Goal: Task Accomplishment & Management: Complete application form

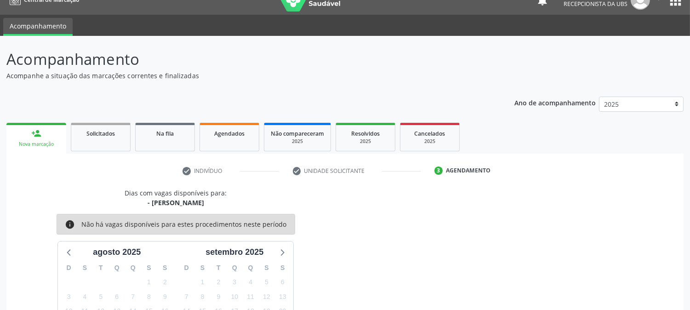
scroll to position [15, 0]
click at [35, 138] on link "person_add Nova marcação" at bounding box center [36, 138] width 60 height 31
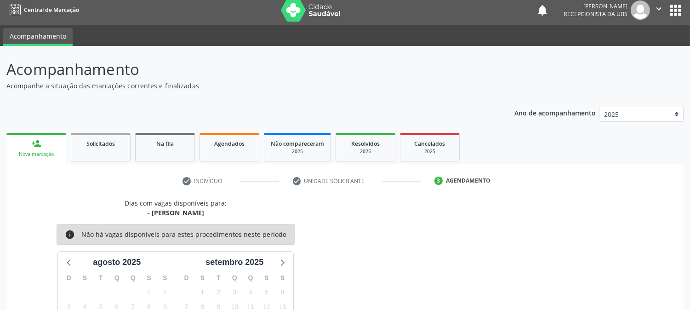
scroll to position [0, 0]
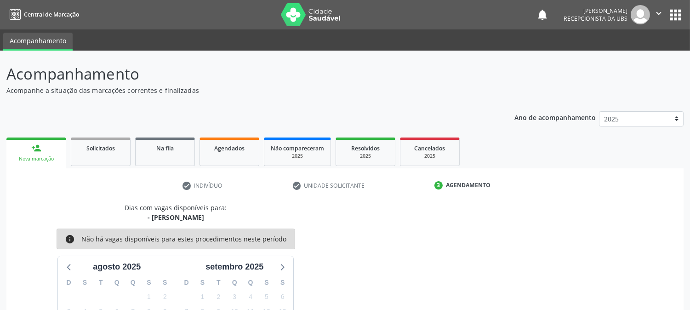
click at [33, 143] on div "person_add" at bounding box center [36, 148] width 10 height 10
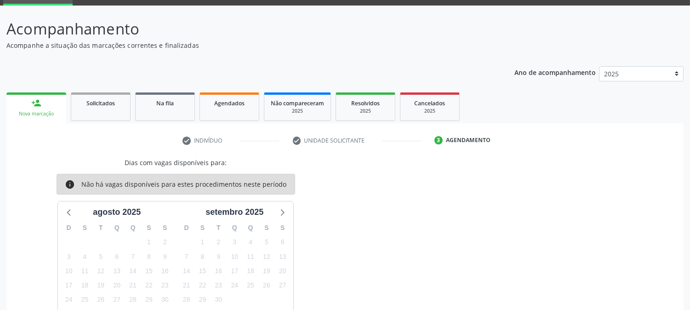
scroll to position [107, 0]
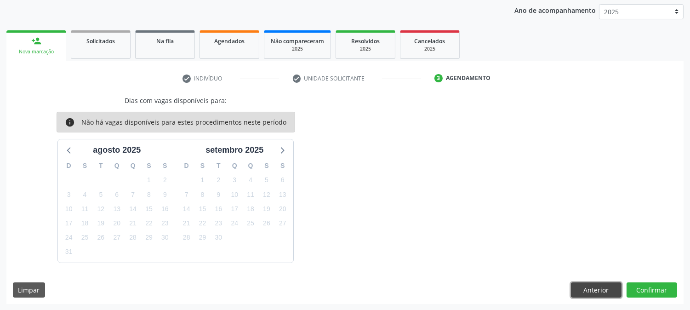
click at [598, 289] on button "Anterior" at bounding box center [596, 290] width 51 height 16
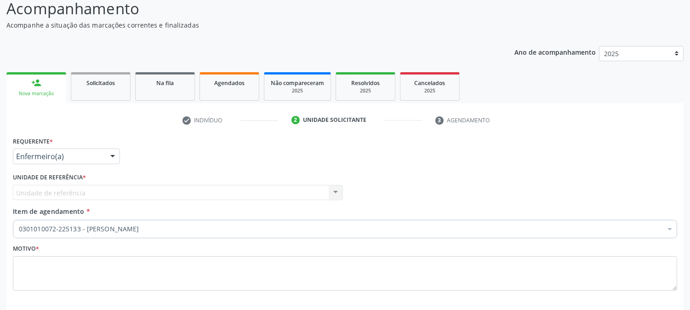
scroll to position [0, 0]
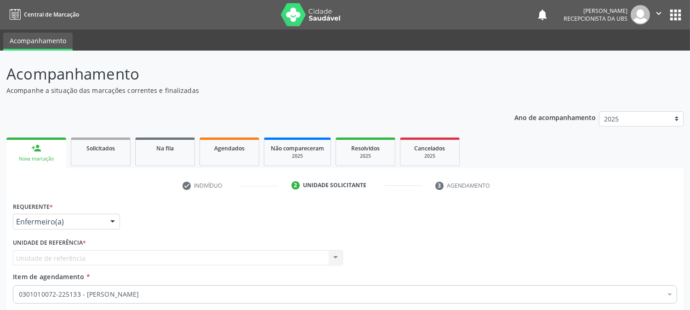
click at [39, 154] on link "person_add Nova marcação" at bounding box center [36, 152] width 60 height 31
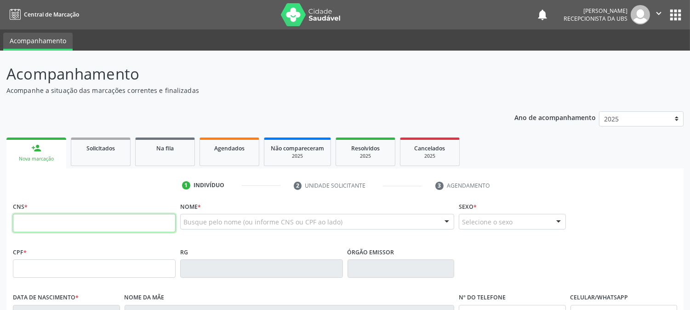
click at [66, 221] on input "text" at bounding box center [94, 223] width 163 height 18
type input "708 4067 3739 1067"
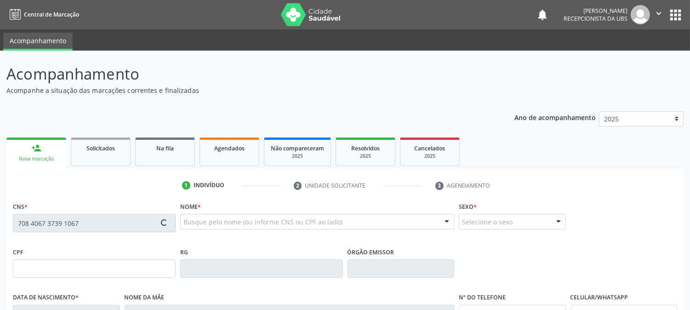
type input "249.028.294-87"
type input "06/03/1961"
type input "Regina Nunes de Souza"
type input "(87) 98160-2370"
type input "S/N"
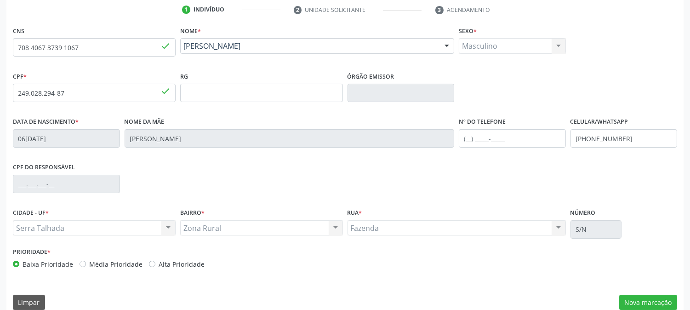
scroll to position [188, 0]
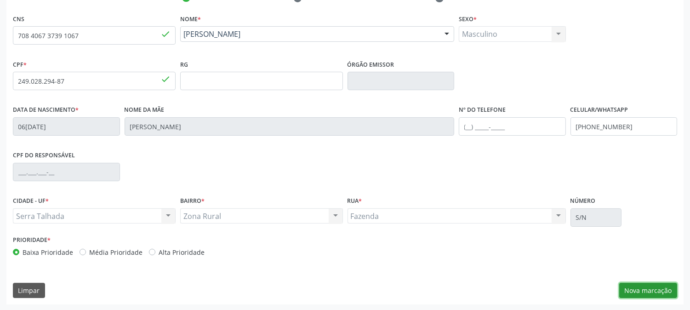
click at [637, 291] on button "Nova marcação" at bounding box center [648, 291] width 58 height 16
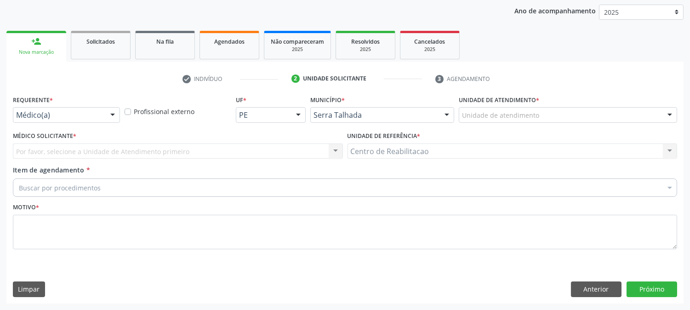
scroll to position [106, 0]
click at [57, 109] on div at bounding box center [66, 116] width 107 height 16
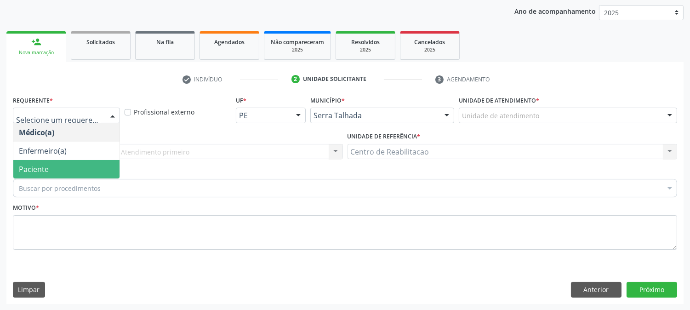
click at [44, 167] on span "Paciente" at bounding box center [34, 169] width 30 height 10
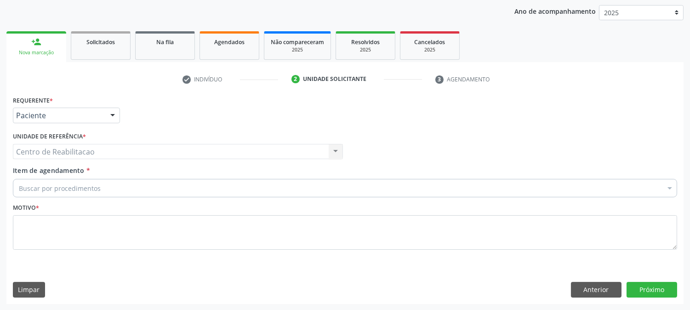
click at [57, 149] on div "Centro de Reabilitacao Centro de Reabilitacao Nenhum resultado encontrado para:…" at bounding box center [178, 152] width 330 height 16
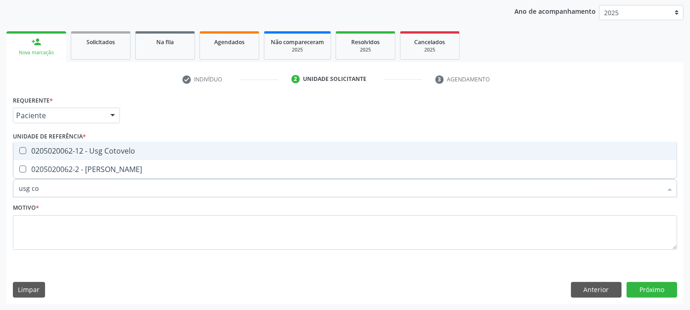
type input "usg cot"
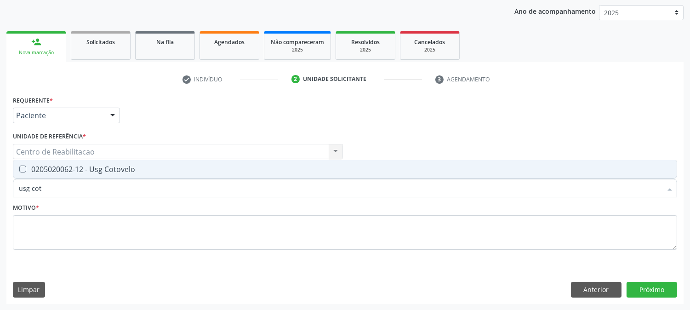
click at [19, 168] on Cotovelo at bounding box center [22, 168] width 7 height 7
click at [19, 168] on Cotovelo "checkbox" at bounding box center [16, 169] width 6 height 6
checkbox Cotovelo "true"
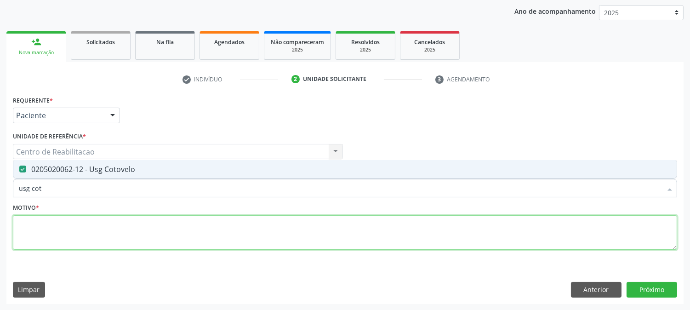
click at [376, 239] on textarea at bounding box center [345, 232] width 664 height 35
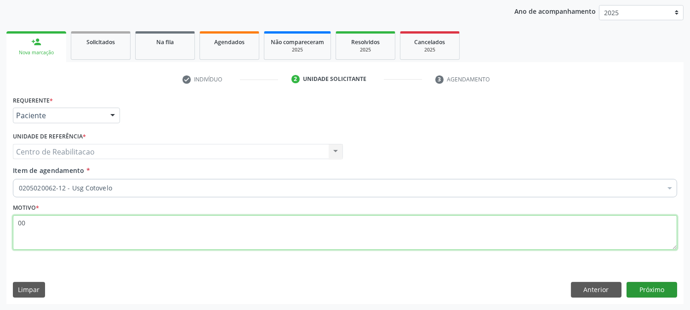
type textarea "00"
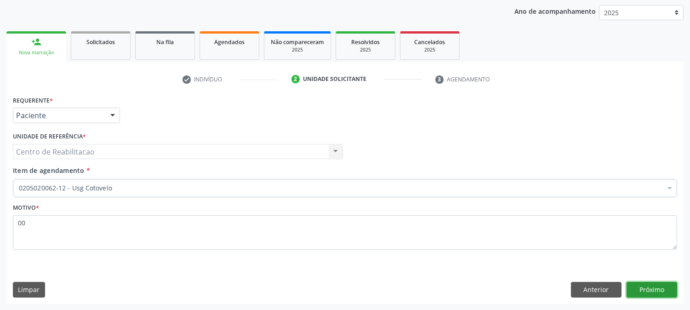
click at [645, 287] on button "Próximo" at bounding box center [652, 290] width 51 height 16
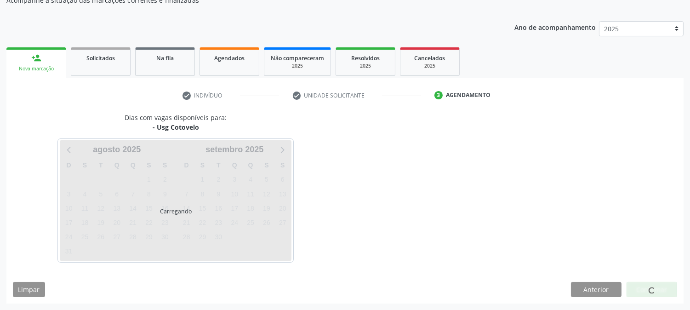
scroll to position [90, 0]
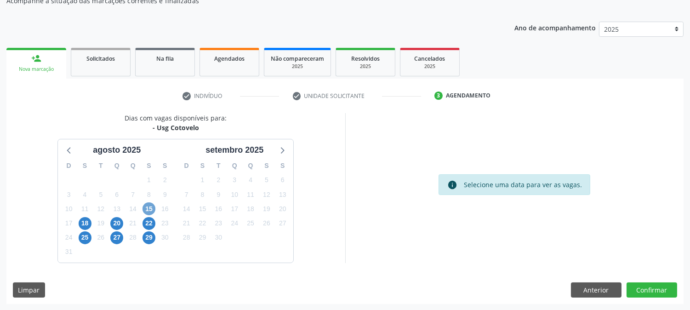
click at [148, 205] on span "15" at bounding box center [149, 208] width 13 height 13
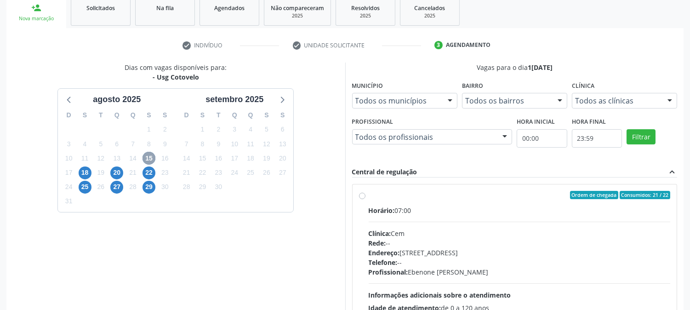
scroll to position [141, 0]
click at [369, 196] on label "Ordem de chegada Consumidos: 21 / 22 Horário: 07:00 Clínica: Cem Rede: -- Ender…" at bounding box center [520, 260] width 302 height 141
click at [362, 196] on input "Ordem de chegada Consumidos: 21 / 22 Horário: 07:00 Clínica: Cem Rede: -- Ender…" at bounding box center [362, 194] width 6 height 8
radio input "true"
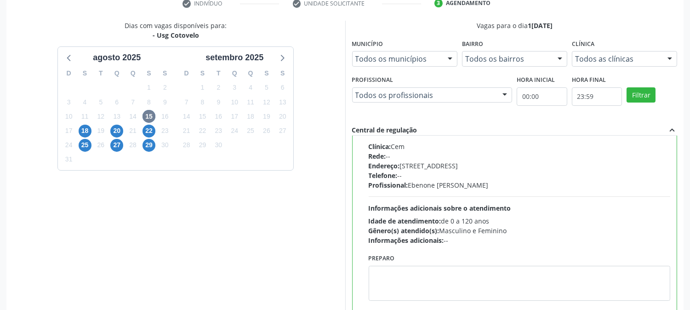
scroll to position [239, 0]
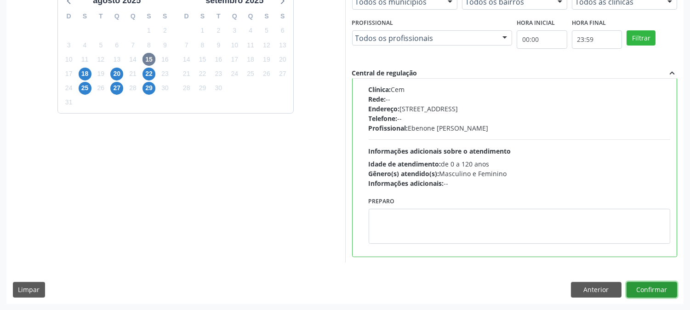
click at [654, 288] on button "Confirmar" at bounding box center [652, 290] width 51 height 16
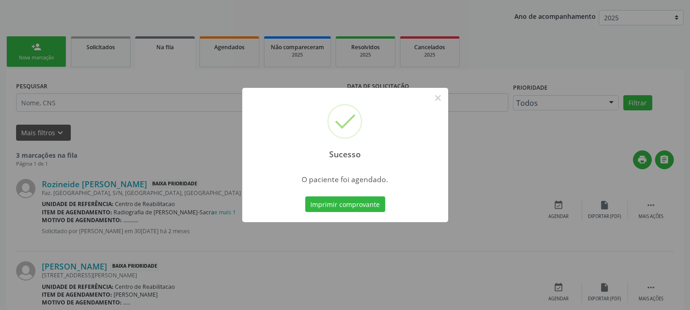
scroll to position [102, 0]
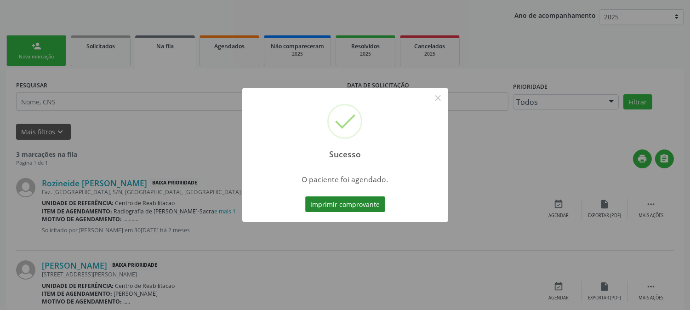
click at [346, 198] on button "Imprimir comprovante" at bounding box center [345, 204] width 80 height 16
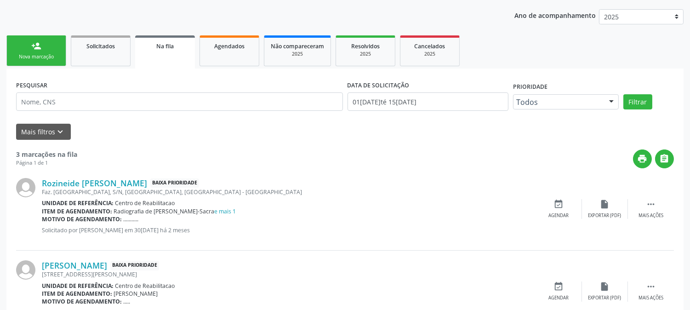
click at [40, 53] on div "Nova marcação" at bounding box center [36, 56] width 46 height 7
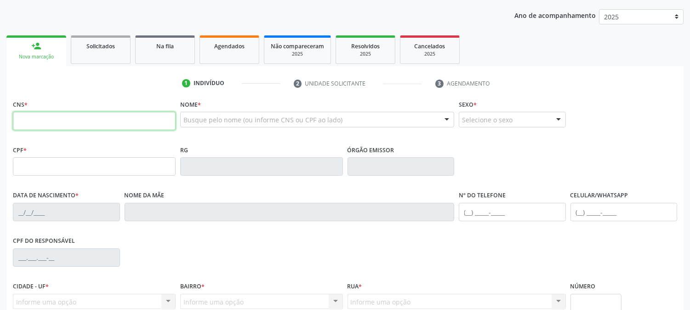
click at [48, 114] on input "text" at bounding box center [94, 121] width 163 height 18
type input "704 1011 6717 8773"
type input "070.864.284-50"
type input "03/08/1983"
type input "Maria das Dores da Silva"
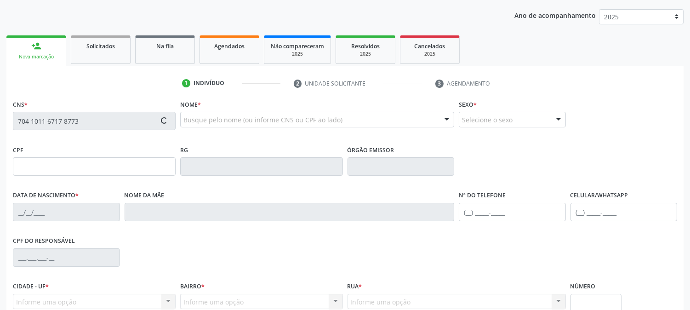
type input "(87) 98112-2498"
type input "008.793.054-44"
type input "34"
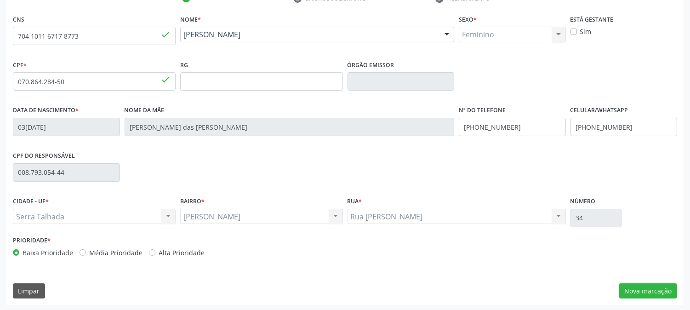
scroll to position [188, 0]
click at [647, 290] on button "Nova marcação" at bounding box center [648, 291] width 58 height 16
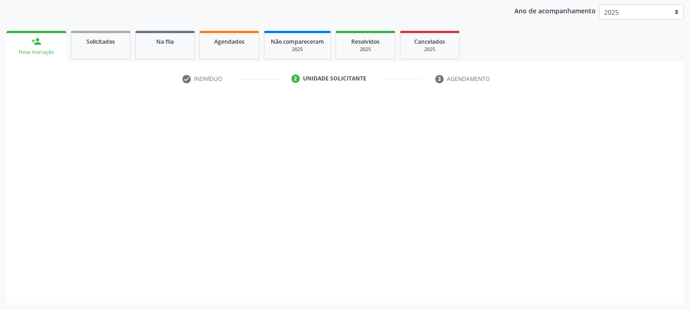
scroll to position [106, 0]
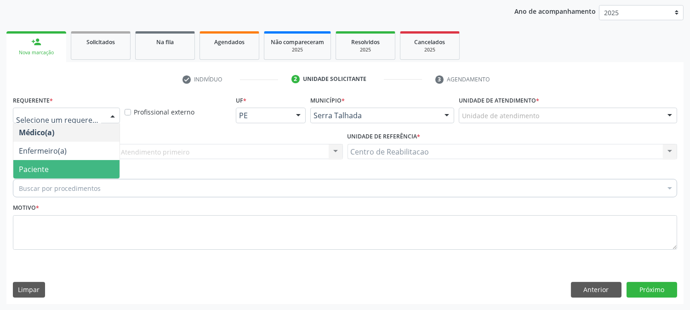
click at [69, 160] on span "Paciente" at bounding box center [66, 169] width 106 height 18
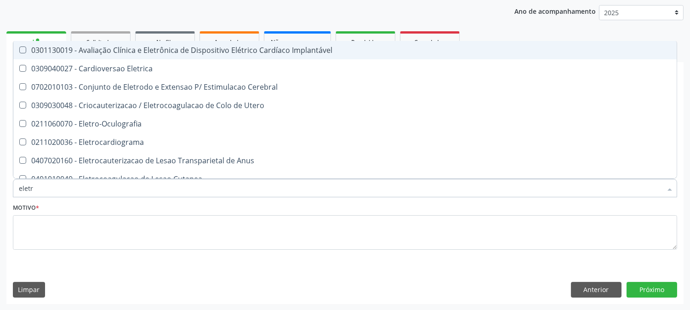
type input "eletro"
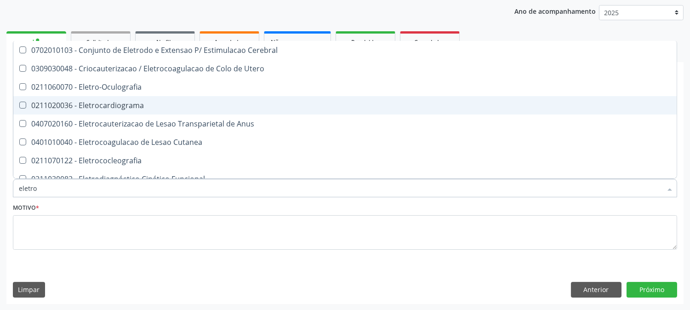
click at [113, 102] on div "0211020036 - Eletrocardiograma" at bounding box center [348, 105] width 658 height 7
checkbox Eletrocardiograma "true"
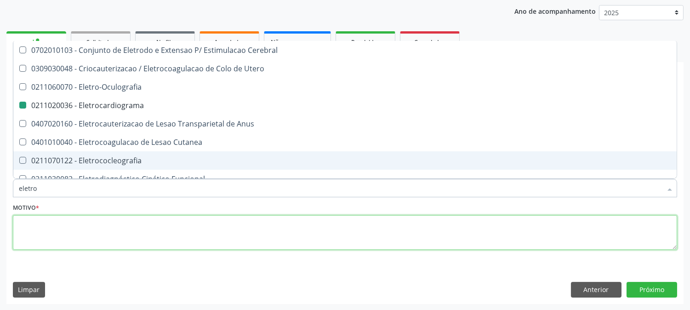
click at [141, 234] on textarea at bounding box center [345, 232] width 664 height 35
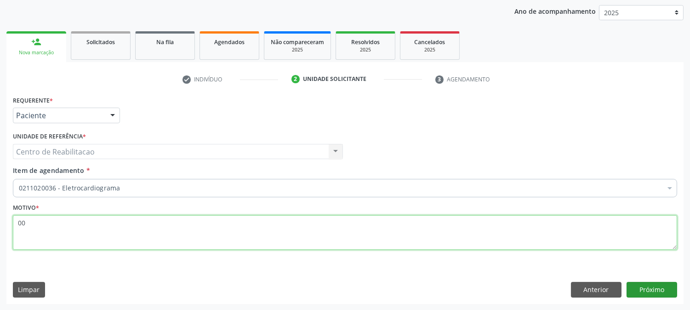
type textarea "00"
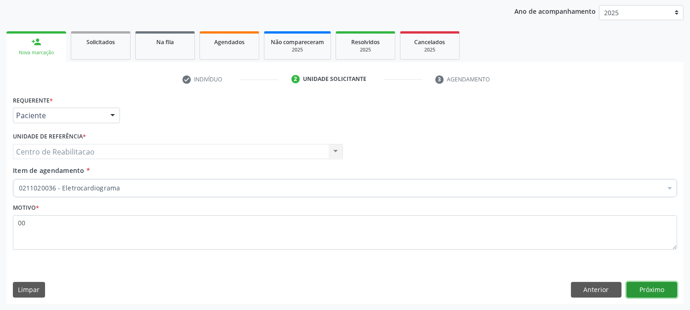
click at [650, 291] on button "Próximo" at bounding box center [652, 290] width 51 height 16
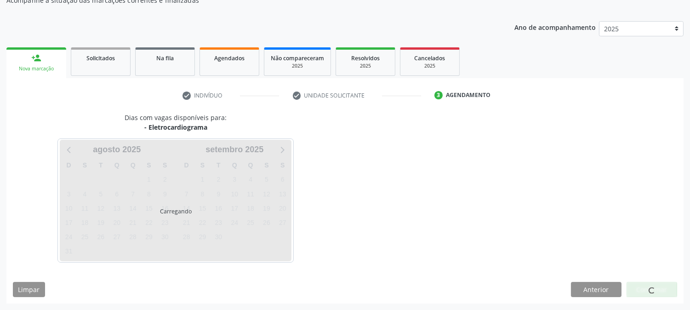
scroll to position [90, 0]
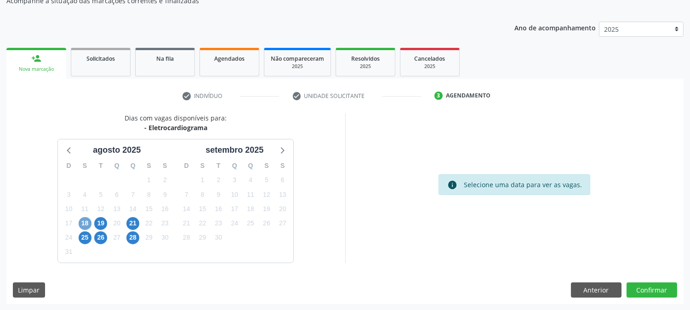
click at [81, 222] on span "18" at bounding box center [85, 223] width 13 height 13
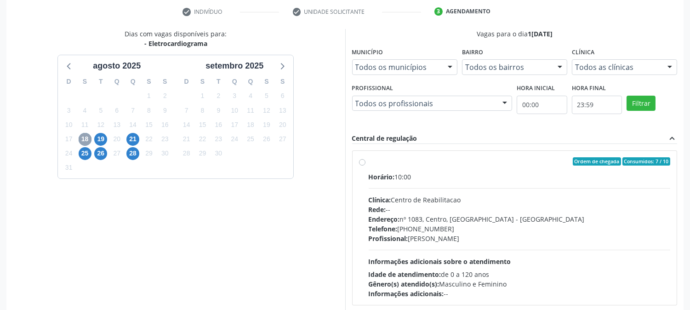
scroll to position [192, 0]
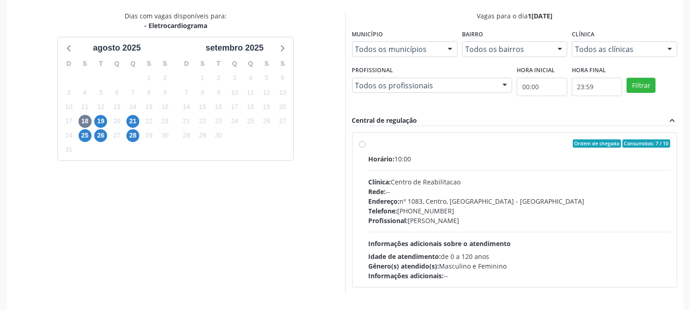
click at [369, 145] on label "Ordem de chegada Consumidos: 7 / 10 Horário: 10:00 Clínica: Centro de Reabilita…" at bounding box center [520, 209] width 302 height 141
click at [364, 145] on input "Ordem de chegada Consumidos: 7 / 10 Horário: 10:00 Clínica: Centro de Reabilita…" at bounding box center [362, 143] width 6 height 8
radio input "true"
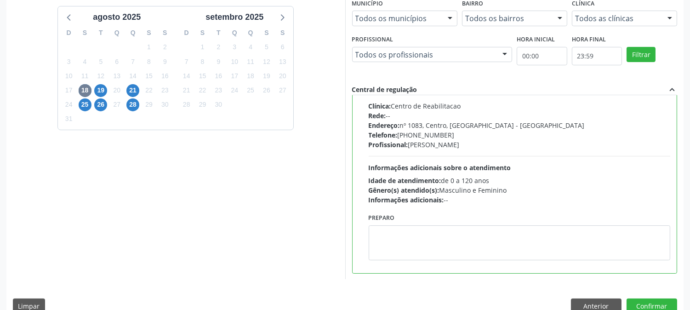
scroll to position [239, 0]
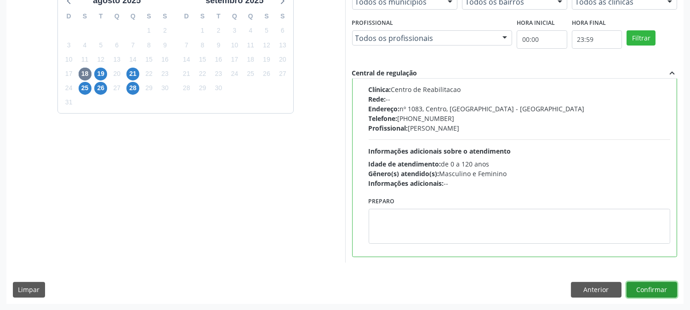
click at [636, 293] on button "Confirmar" at bounding box center [652, 290] width 51 height 16
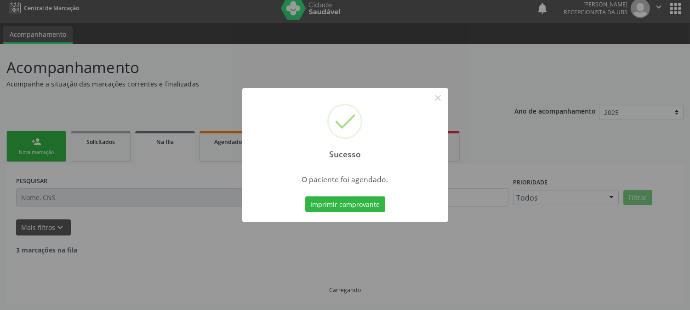
scroll to position [0, 0]
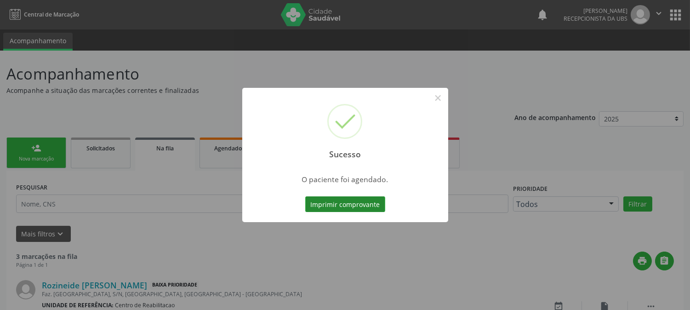
click at [365, 197] on button "Imprimir comprovante" at bounding box center [345, 204] width 80 height 16
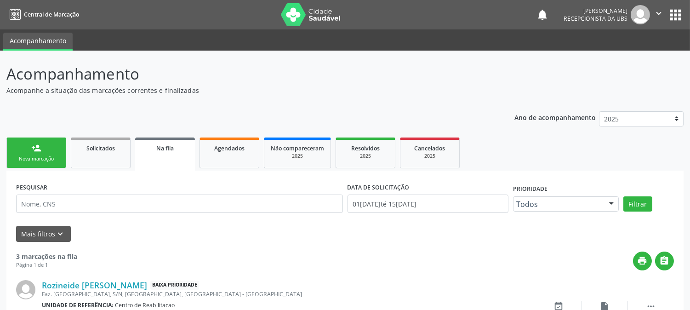
click at [24, 158] on div "Nova marcação" at bounding box center [36, 158] width 46 height 7
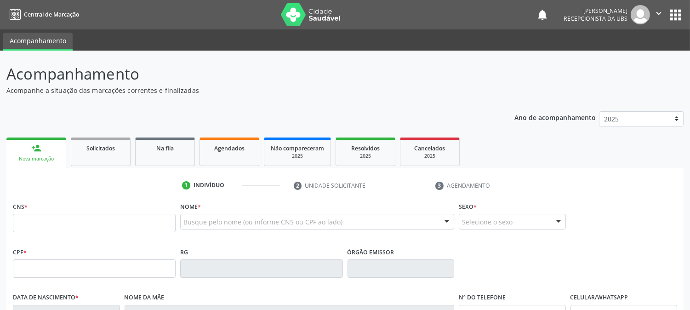
click at [46, 164] on link "person_add Nova marcação" at bounding box center [36, 152] width 60 height 31
click at [47, 212] on div "CNS *" at bounding box center [94, 216] width 163 height 33
click at [48, 218] on input "text" at bounding box center [94, 223] width 163 height 18
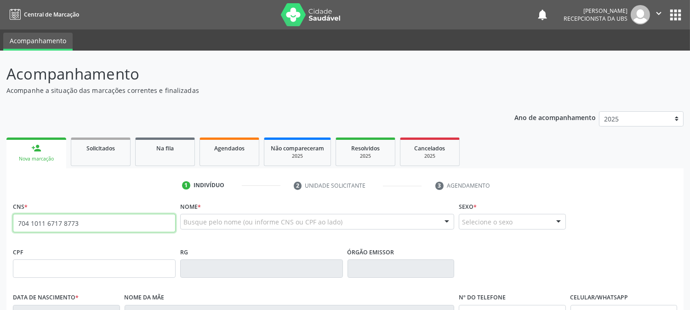
type input "704 1011 6717 8773"
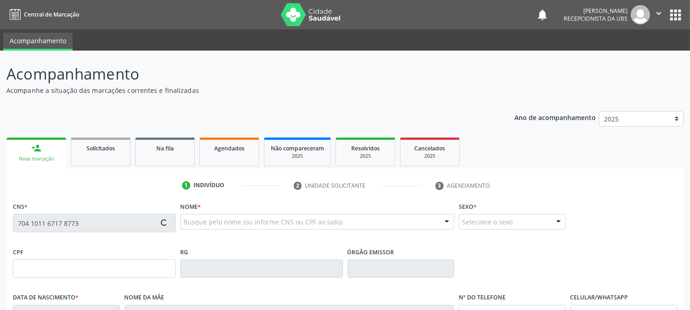
type input "070.864.284-50"
type input "03/08/1983"
type input "Maria das Dores da Silva"
type input "(87) 98112-2498"
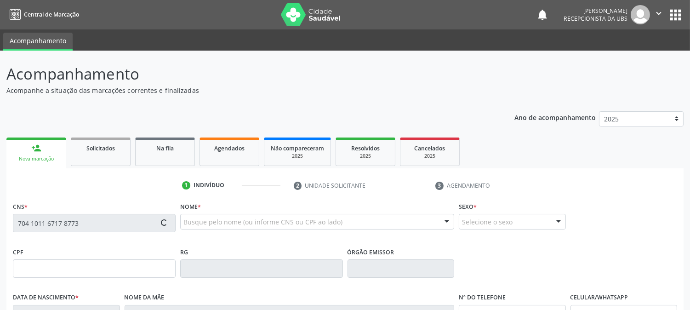
type input "008.793.054-44"
type input "34"
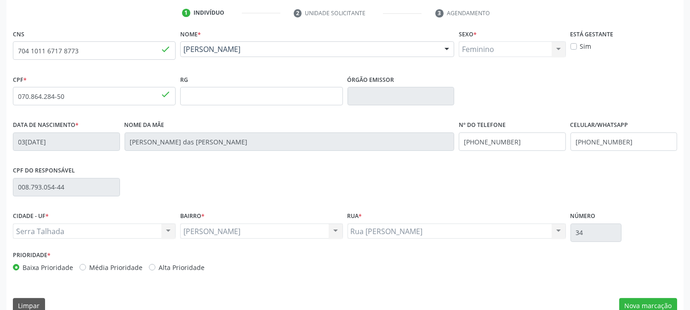
scroll to position [188, 0]
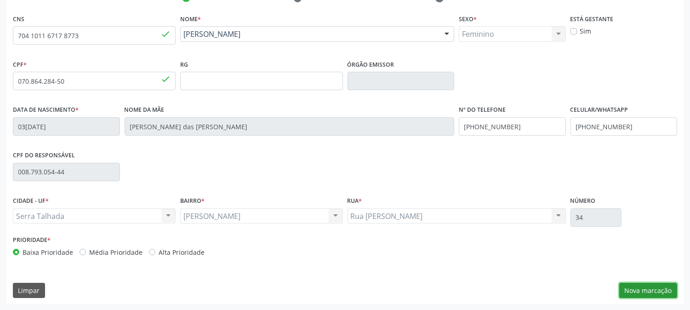
click at [658, 283] on button "Nova marcação" at bounding box center [648, 291] width 58 height 16
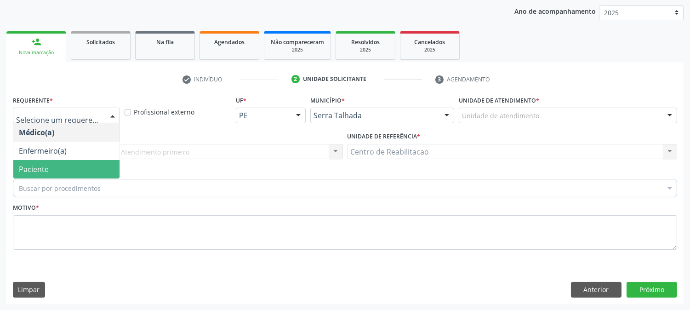
click at [45, 164] on span "Paciente" at bounding box center [34, 169] width 30 height 10
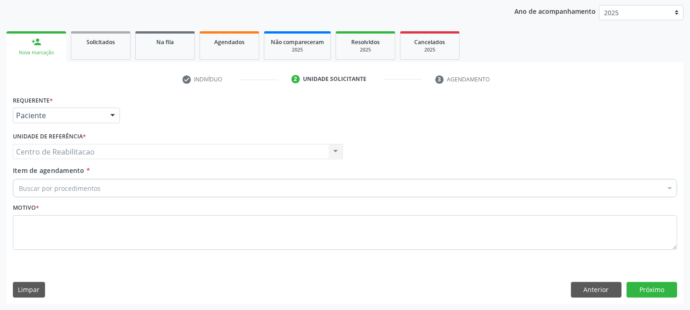
click at [104, 194] on div "Buscar por procedimentos" at bounding box center [345, 188] width 664 height 18
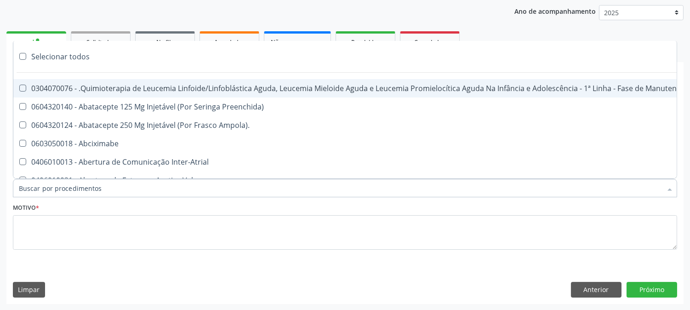
click at [100, 187] on input "Item de agendamento *" at bounding box center [340, 188] width 643 height 18
click at [69, 195] on input "Item de agendamento *" at bounding box center [340, 188] width 643 height 18
click at [70, 188] on input "Item de agendamento *" at bounding box center [340, 188] width 643 height 18
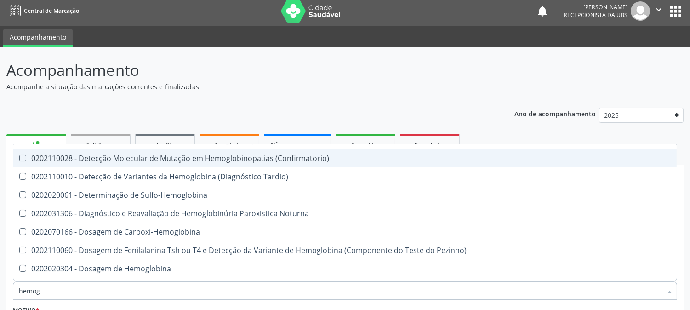
scroll to position [51, 0]
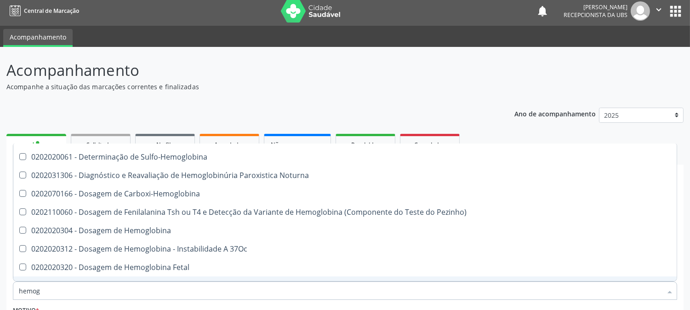
click at [60, 285] on input "hemog" at bounding box center [340, 290] width 643 height 18
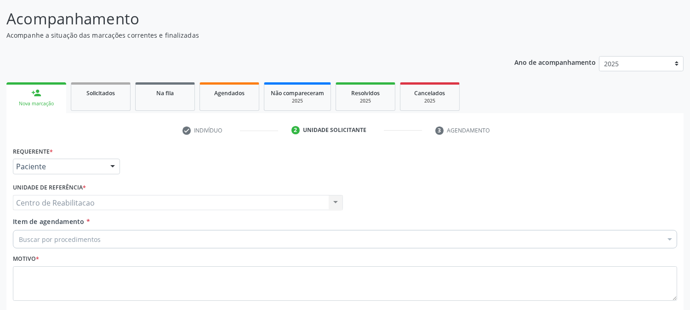
scroll to position [106, 0]
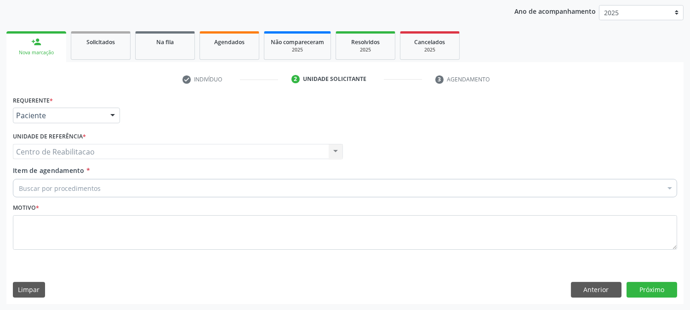
click at [65, 163] on div "Unidade de referência * Centro de Reabilitacao Centro de Reabilitacao Nenhum re…" at bounding box center [178, 148] width 335 height 36
click at [65, 143] on label "Unidade de referência *" at bounding box center [49, 137] width 73 height 14
click at [68, 149] on div "Centro de Reabilitacao Centro de Reabilitacao Nenhum resultado encontrado para:…" at bounding box center [178, 152] width 330 height 16
click at [46, 149] on div "Centro de Reabilitacao Centro de Reabilitacao Nenhum resultado encontrado para:…" at bounding box center [178, 152] width 330 height 16
click at [67, 149] on div "Centro de Reabilitacao Centro de Reabilitacao Nenhum resultado encontrado para:…" at bounding box center [178, 152] width 330 height 16
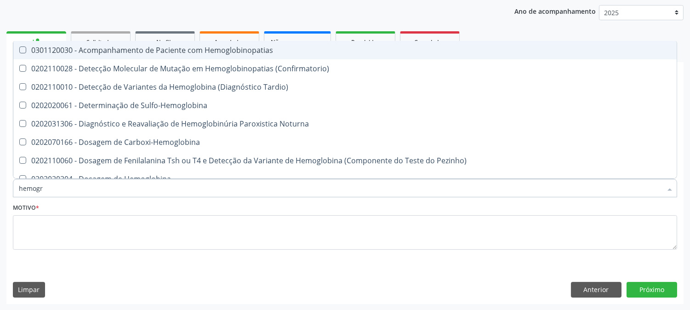
type input "hemogra"
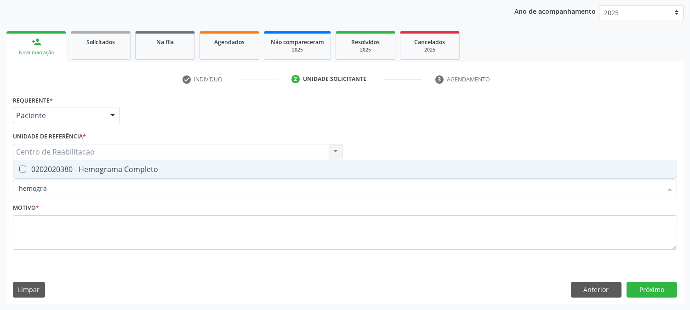
click at [21, 171] on Completo at bounding box center [22, 168] width 7 height 7
click at [19, 171] on Completo "checkbox" at bounding box center [16, 169] width 6 height 6
checkbox Completo "true"
drag, startPoint x: 56, startPoint y: 191, endPoint x: 6, endPoint y: 197, distance: 50.4
click at [6, 197] on div "Requerente * Paciente Médico(a) Enfermeiro(a) Paciente Nenhum resultado encontr…" at bounding box center [344, 198] width 677 height 210
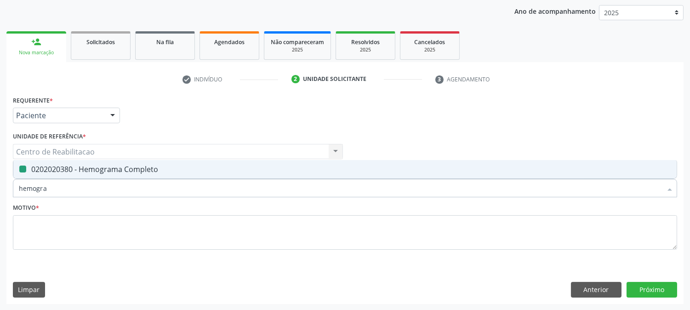
type input "u"
checkbox Completo "false"
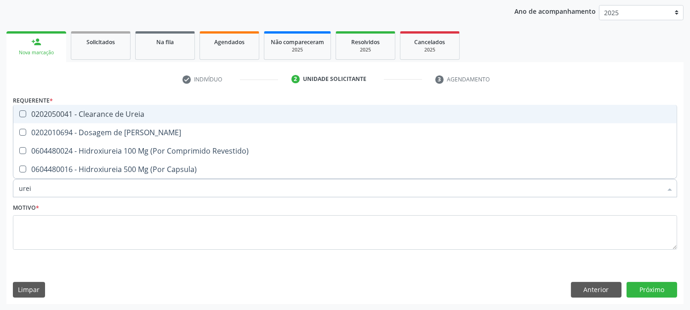
type input "ureia"
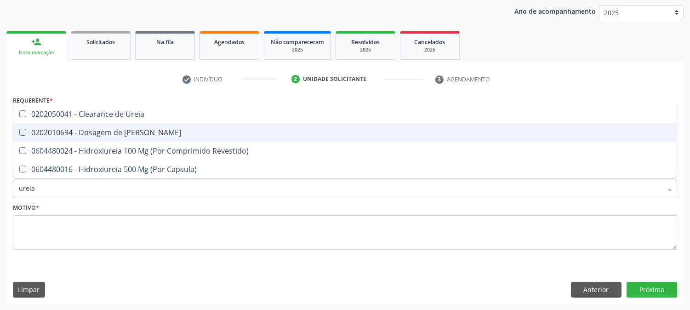
click at [24, 130] on Ureia at bounding box center [22, 132] width 7 height 7
click at [19, 130] on Ureia "checkbox" at bounding box center [16, 132] width 6 height 6
checkbox Ureia "true"
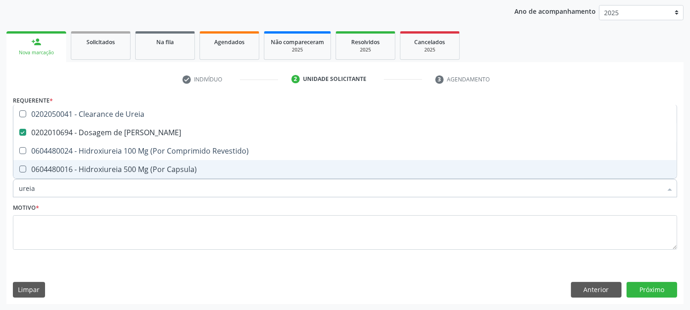
drag, startPoint x: 39, startPoint y: 185, endPoint x: 0, endPoint y: 184, distance: 38.6
click at [0, 183] on div "Acompanhamento Acompanhe a situação das marcações correntes e finalizadas Relat…" at bounding box center [345, 127] width 690 height 366
type input "cr"
checkbox Ureia "false"
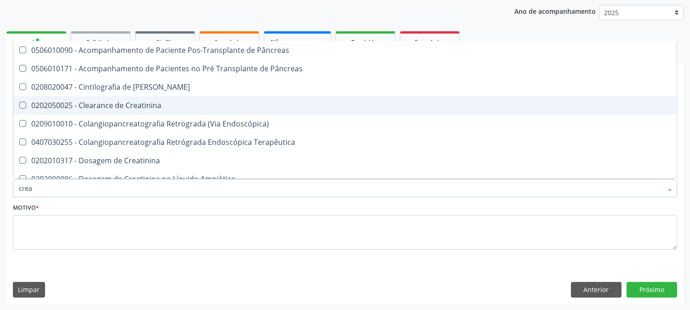
type input "creat"
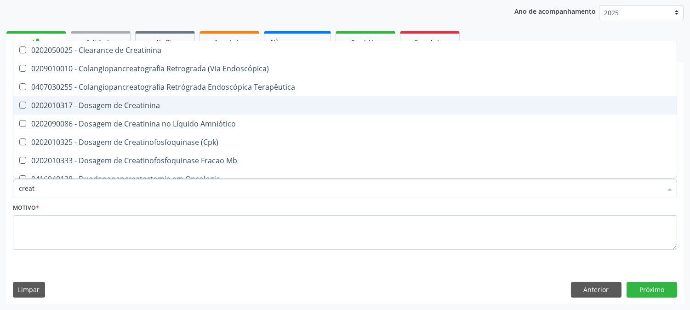
click at [23, 104] on Creatinina at bounding box center [22, 105] width 7 height 7
click at [19, 104] on Creatinina "checkbox" at bounding box center [16, 105] width 6 height 6
checkbox Creatinina "true"
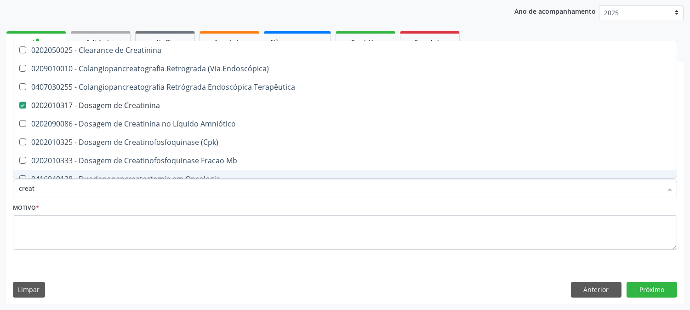
drag, startPoint x: 43, startPoint y: 194, endPoint x: 1, endPoint y: 194, distance: 42.3
click at [1, 192] on div "Acompanhamento Acompanhe a situação das marcações correntes e finalizadas Relat…" at bounding box center [345, 127] width 690 height 366
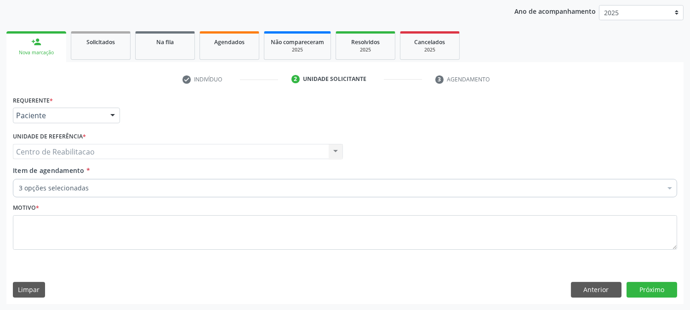
checkbox Completo "true"
checkbox Ureia "true"
click at [85, 149] on div "Centro de Reabilitacao Centro de Reabilitacao Nenhum resultado encontrado para:…" at bounding box center [178, 152] width 330 height 16
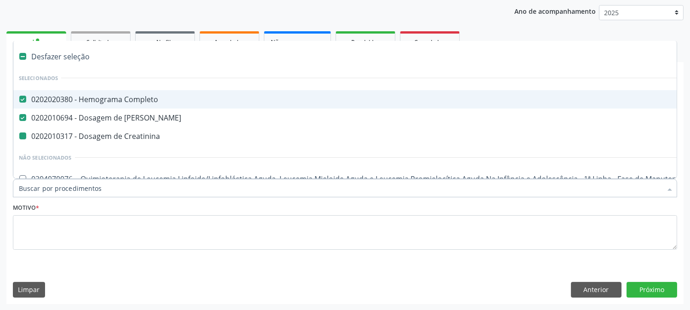
type input "u"
checkbox Creatinina "false"
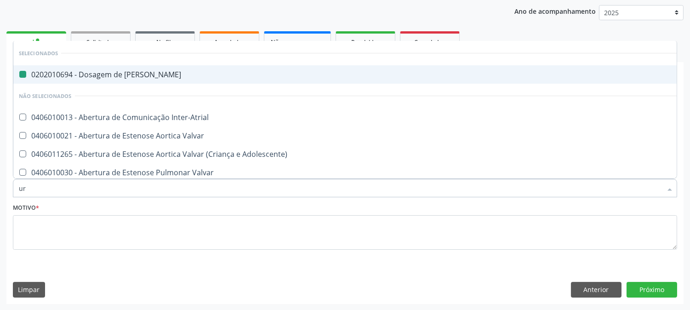
type input "uru"
checkbox Ureia "false"
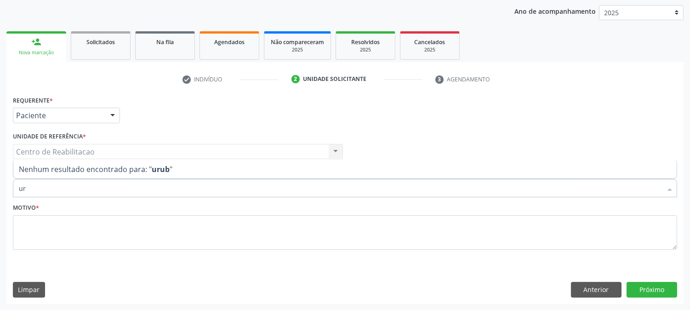
type input "u"
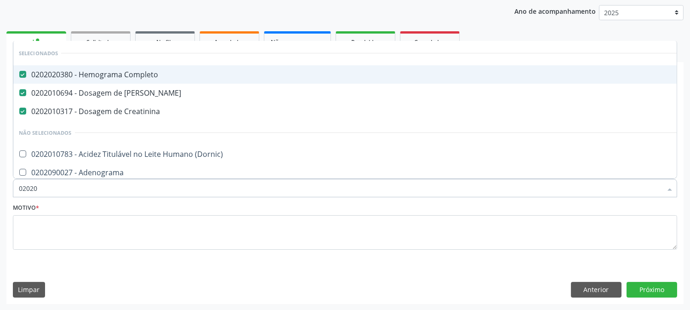
type input "020205"
checkbox Completo "false"
checkbox Ureia "false"
checkbox Creatinina "false"
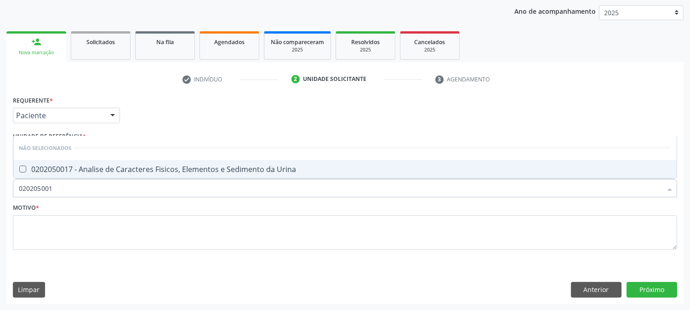
type input "0202050017"
click at [28, 172] on div "0202050017 - Analise de Caracteres Fisicos, Elementos e Sedimento da Urina" at bounding box center [345, 168] width 652 height 7
checkbox Urina "true"
drag, startPoint x: 74, startPoint y: 185, endPoint x: 0, endPoint y: 188, distance: 74.5
click at [0, 188] on div "Acompanhamento Acompanhe a situação das marcações correntes e finalizadas Relat…" at bounding box center [345, 127] width 690 height 366
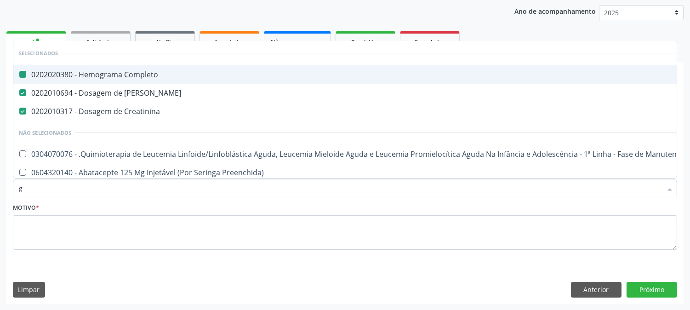
type input "gk"
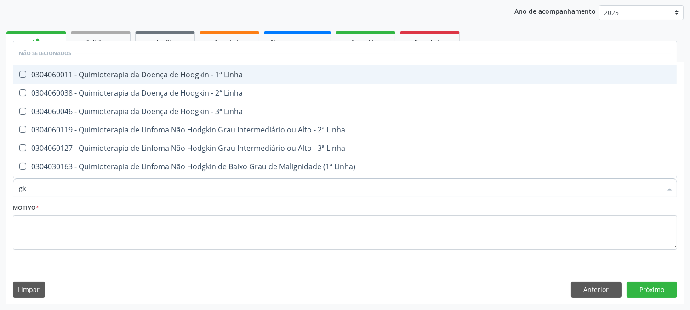
checkbox Linha "false"
type input "g"
checkbox Linha "true"
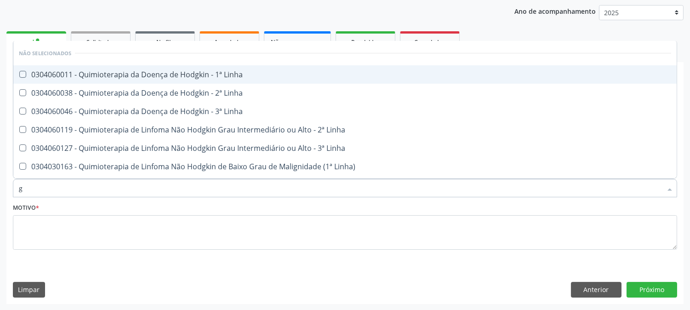
checkbox Linha "true"
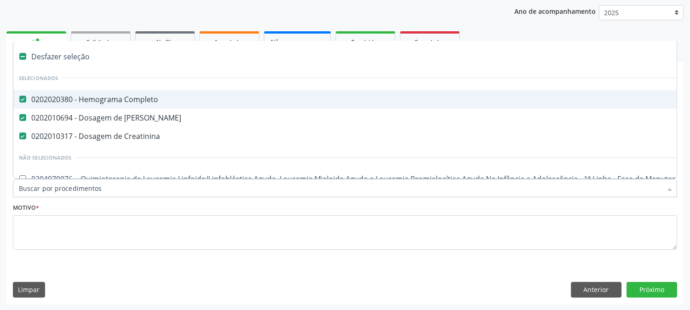
checkbox Urina "true"
type input "g"
checkbox Urina "false"
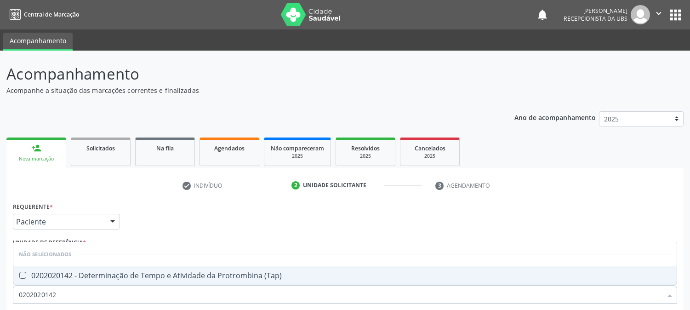
scroll to position [106, 0]
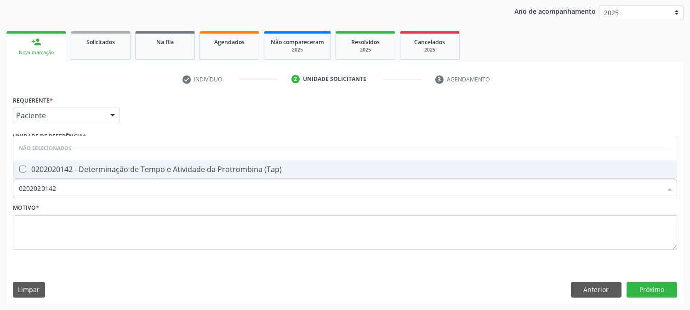
click at [18, 170] on div at bounding box center [16, 168] width 7 height 7
checkbox \(Tap\) "true"
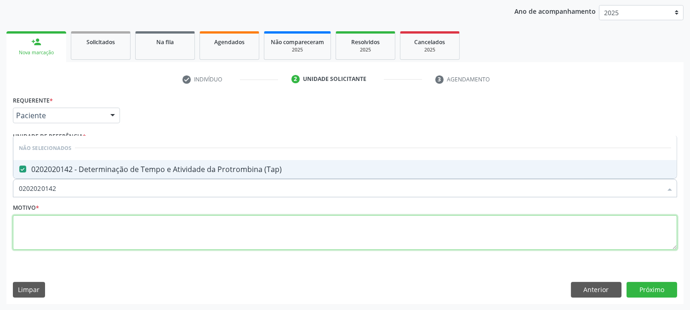
click at [54, 226] on textarea at bounding box center [345, 232] width 664 height 35
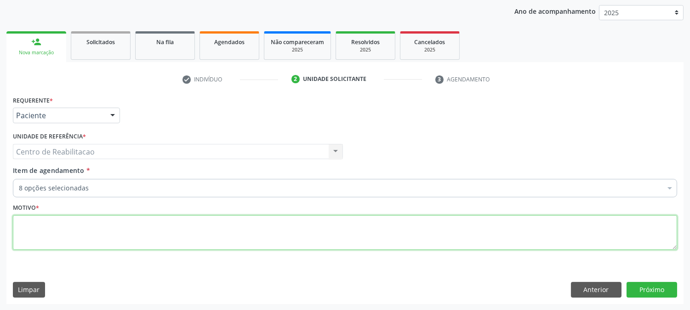
click at [54, 226] on textarea at bounding box center [345, 232] width 664 height 35
type textarea "00"
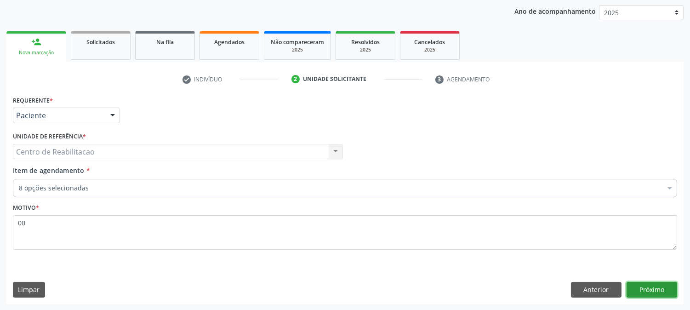
click at [656, 291] on button "Próximo" at bounding box center [652, 290] width 51 height 16
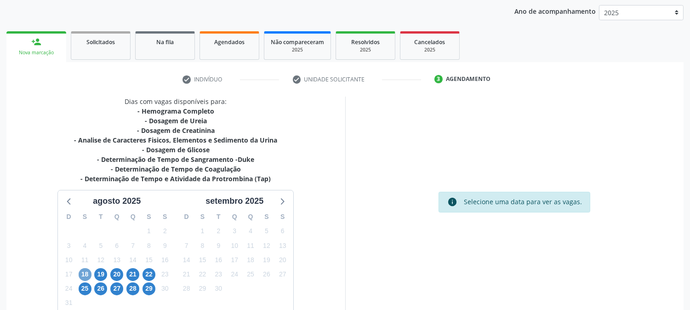
click at [84, 273] on span "18" at bounding box center [85, 274] width 13 height 13
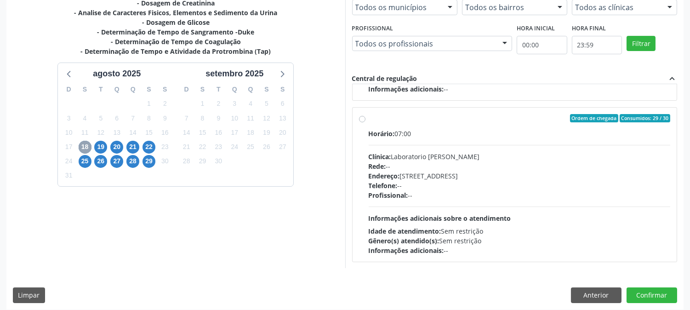
scroll to position [239, 0]
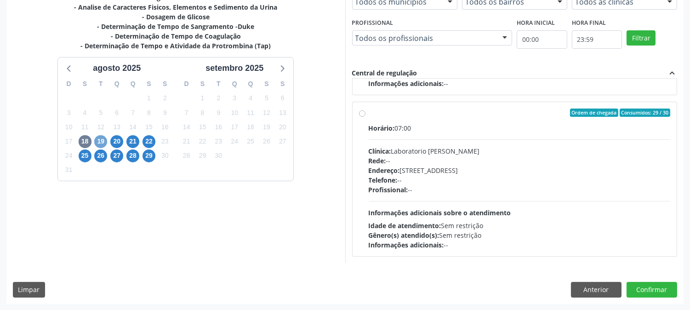
click at [103, 139] on span "19" at bounding box center [100, 141] width 13 height 13
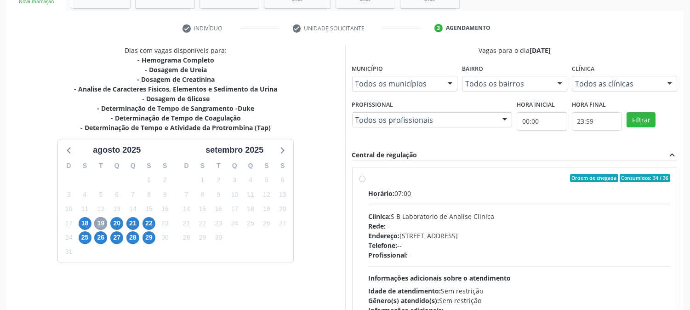
scroll to position [222, 0]
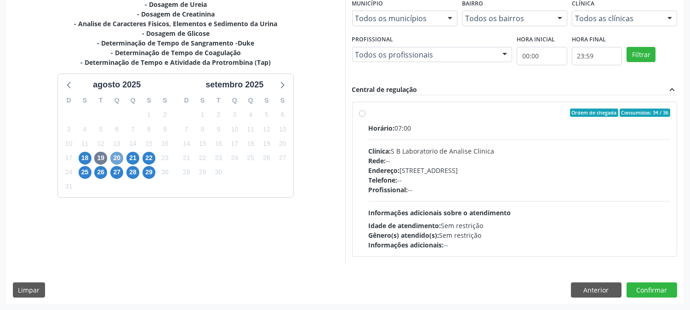
click at [115, 157] on span "20" at bounding box center [116, 158] width 13 height 13
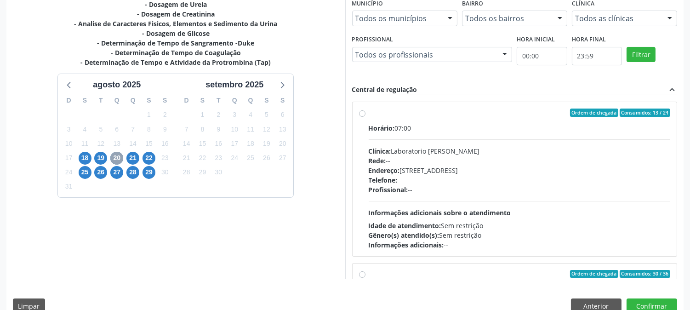
scroll to position [51, 0]
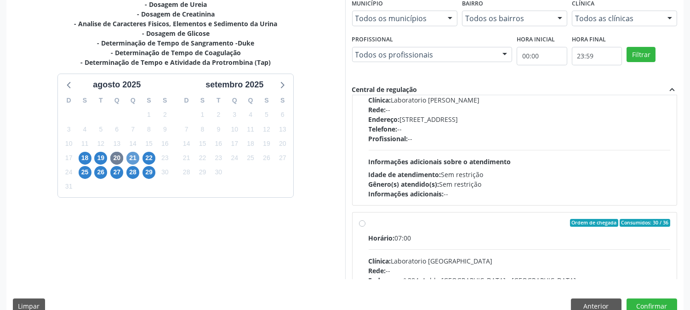
click at [139, 156] on div "D S T Q Q S S 27 28 29 30 31 1 2 3 4 5 6 7 8 9 10 11 12 13 14 15 16 17 18 19 20…" at bounding box center [117, 144] width 118 height 106
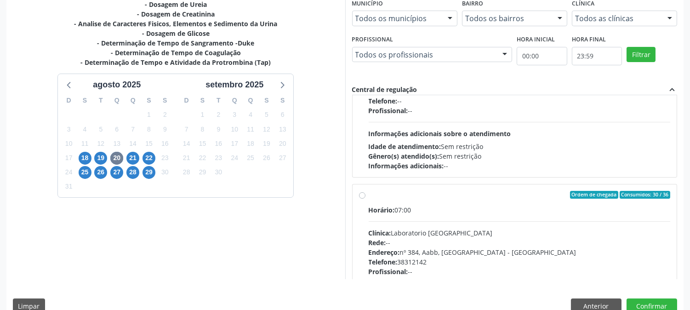
scroll to position [102, 0]
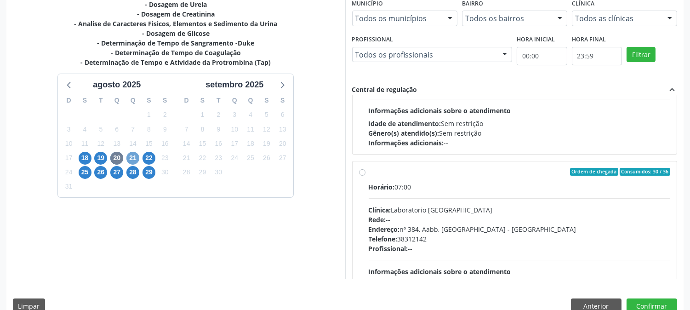
drag, startPoint x: 137, startPoint y: 158, endPoint x: 163, endPoint y: 158, distance: 26.7
click at [136, 158] on span "21" at bounding box center [132, 158] width 13 height 13
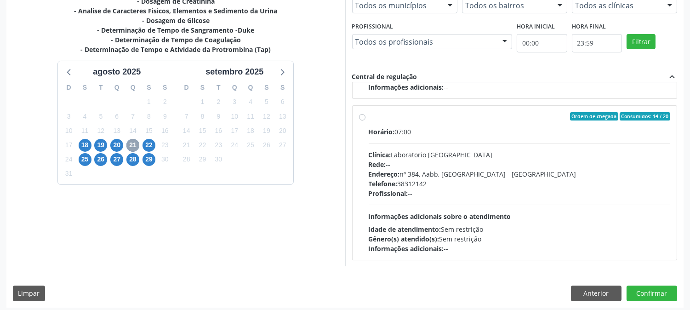
scroll to position [239, 0]
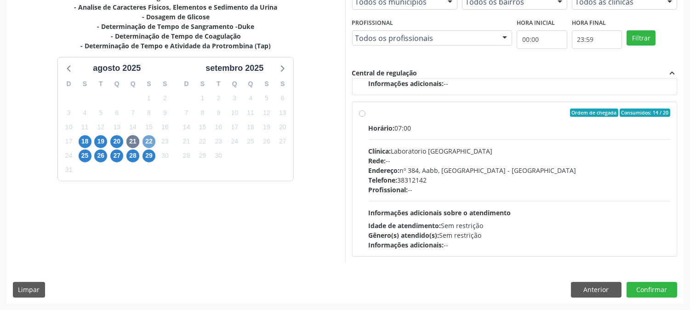
click at [153, 137] on span "22" at bounding box center [149, 141] width 13 height 13
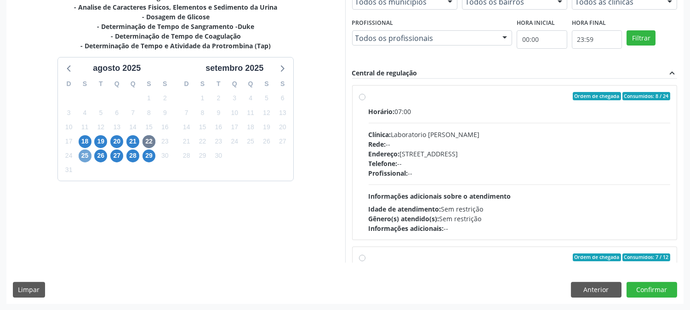
click at [88, 150] on span "25" at bounding box center [85, 155] width 13 height 13
click at [101, 154] on span "26" at bounding box center [100, 155] width 13 height 13
click at [120, 150] on span "27" at bounding box center [116, 155] width 13 height 13
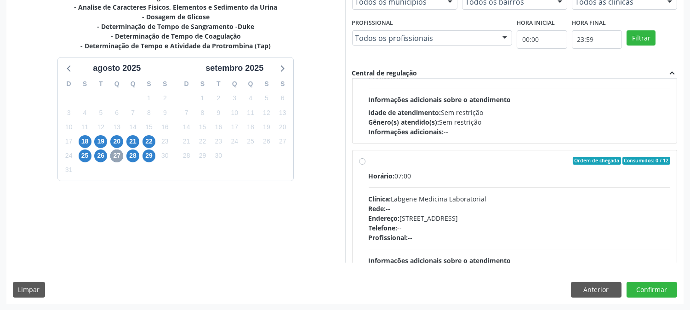
scroll to position [102, 0]
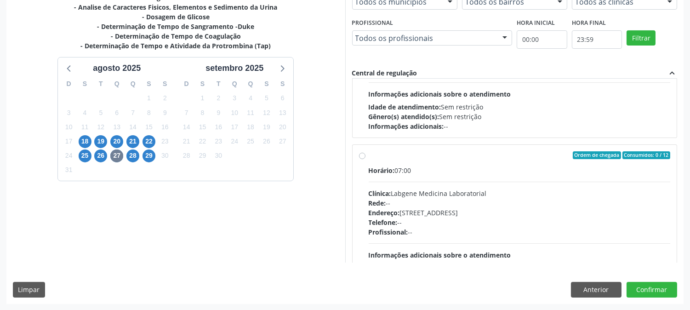
click at [369, 155] on label "Ordem de chegada Consumidos: 0 / 12 Horário: 07:00 Clínica: Labgene Medicina La…" at bounding box center [520, 221] width 302 height 141
click at [360, 155] on input "Ordem de chegada Consumidos: 0 / 12 Horário: 07:00 Clínica: Labgene Medicina La…" at bounding box center [362, 155] width 6 height 8
radio input "true"
click at [637, 292] on button "Confirmar" at bounding box center [652, 290] width 51 height 16
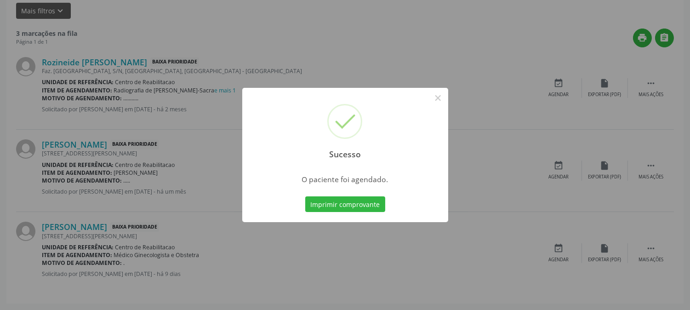
scroll to position [0, 0]
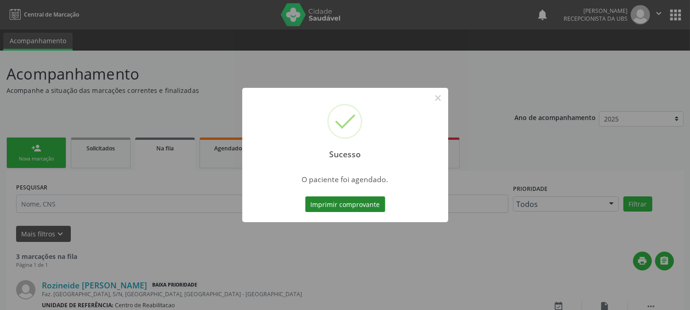
click at [340, 204] on button "Imprimir comprovante" at bounding box center [345, 204] width 80 height 16
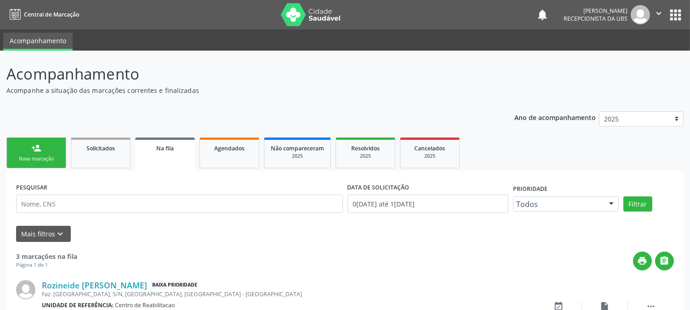
click at [32, 156] on div "Nova marcação" at bounding box center [36, 158] width 46 height 7
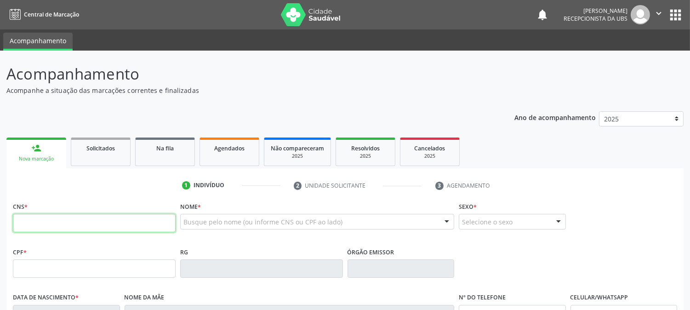
click at [54, 223] on input "text" at bounding box center [94, 223] width 163 height 18
type input "700 5039 8503 4354"
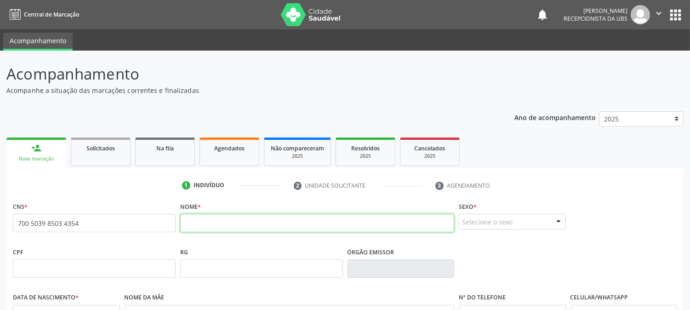
click at [212, 221] on input "text" at bounding box center [317, 223] width 274 height 18
type input "c"
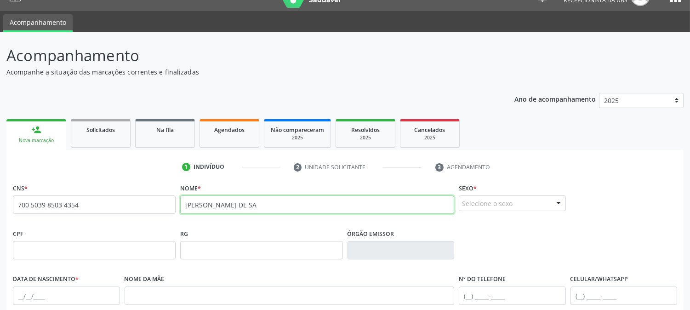
scroll to position [51, 0]
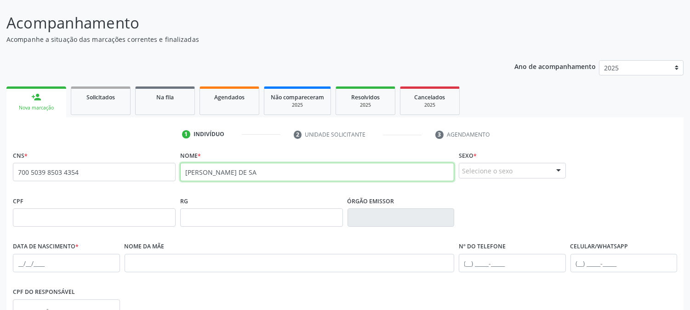
type input "CICERO TORRES DE SA"
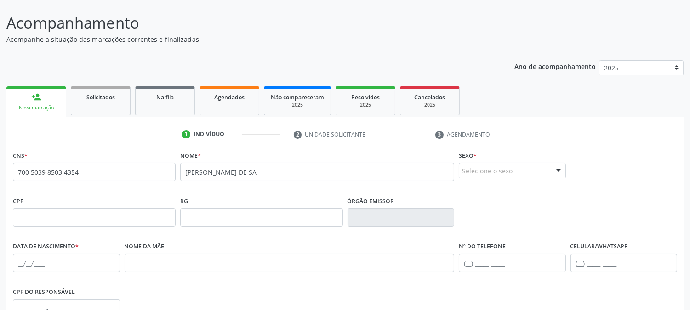
click at [487, 181] on fieldset "Sexo * Selecione o sexo Masculino Feminino Nenhum resultado encontrado para: " …" at bounding box center [512, 166] width 107 height 36
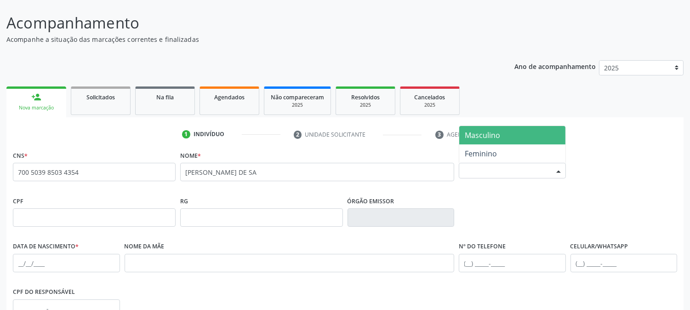
click at [493, 168] on div "Selecione o sexo" at bounding box center [512, 171] width 107 height 16
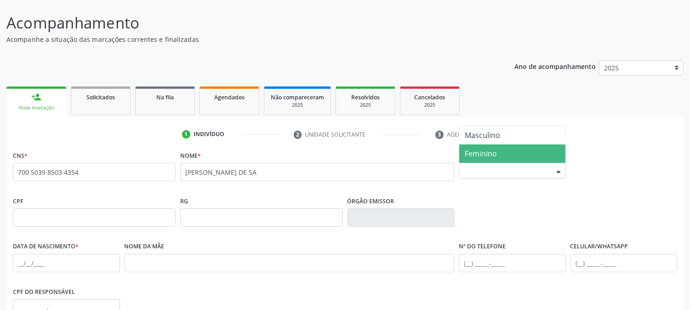
click at [490, 149] on span "Feminino" at bounding box center [481, 153] width 32 height 10
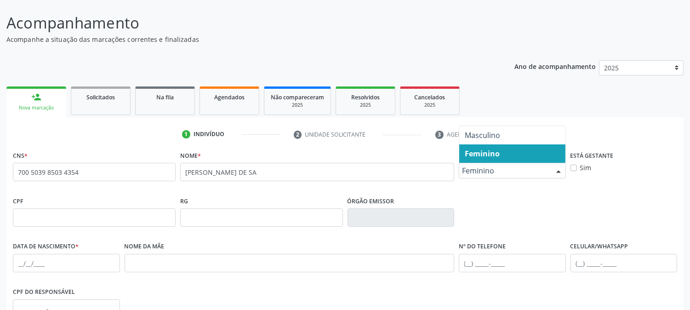
click at [490, 177] on div "Feminino" at bounding box center [512, 171] width 107 height 16
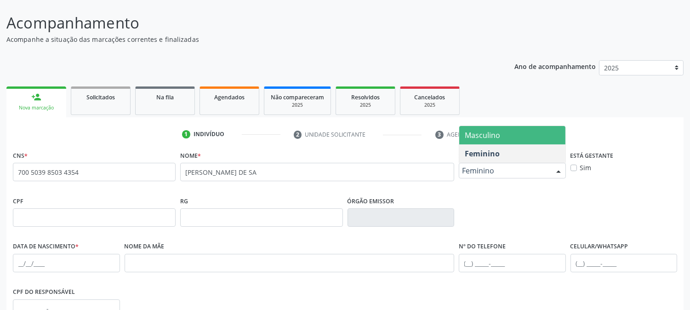
click at [492, 135] on span "Masculino" at bounding box center [482, 135] width 35 height 10
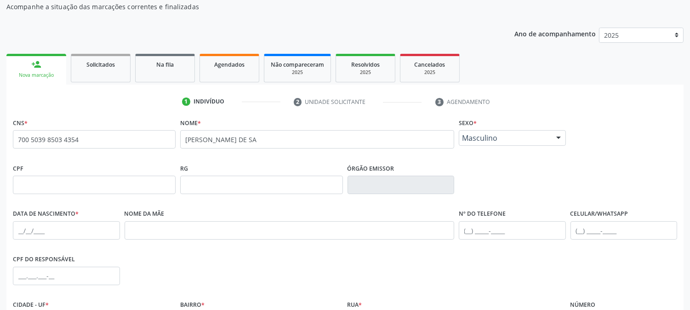
scroll to position [102, 0]
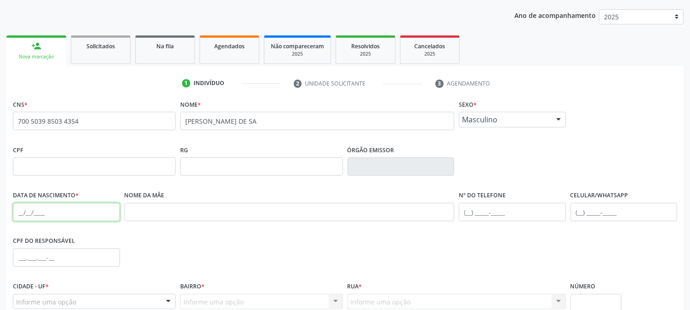
click at [19, 211] on input "text" at bounding box center [66, 212] width 107 height 18
type input "05/01/1956"
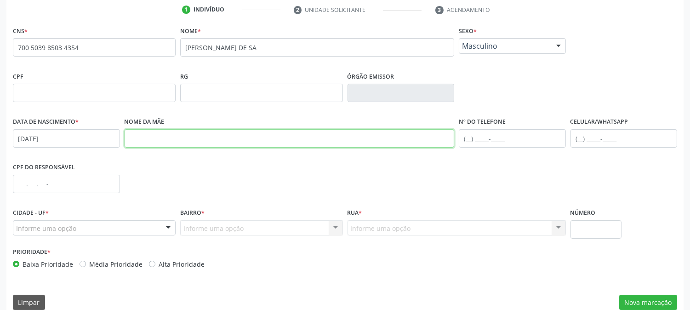
scroll to position [188, 0]
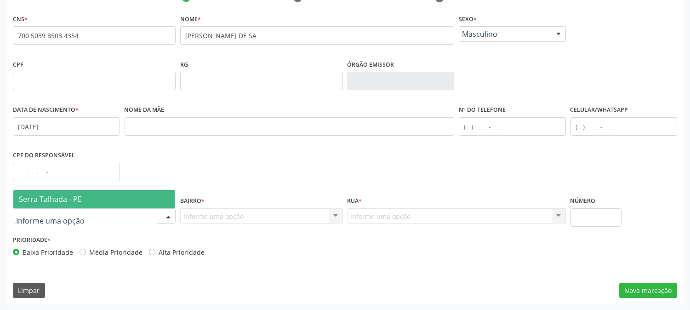
click at [118, 217] on div at bounding box center [94, 216] width 163 height 16
click at [101, 200] on span "Serra Talhada - PE" at bounding box center [94, 199] width 162 height 18
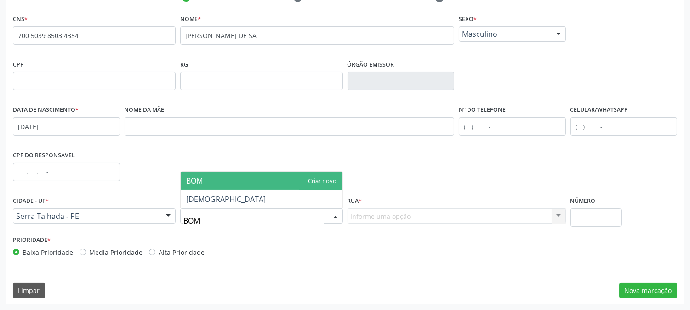
type input "BOM J"
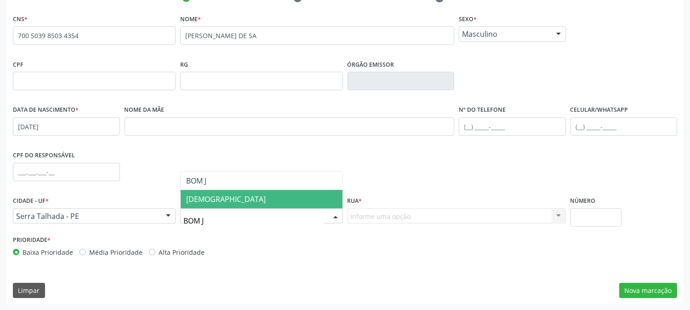
click at [216, 201] on span "Bom Jesus" at bounding box center [226, 199] width 80 height 10
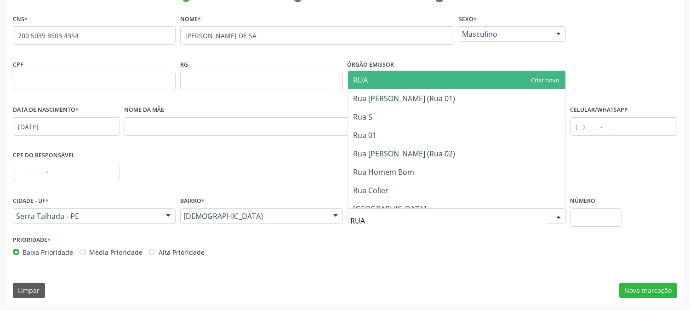
type input "RUA 4"
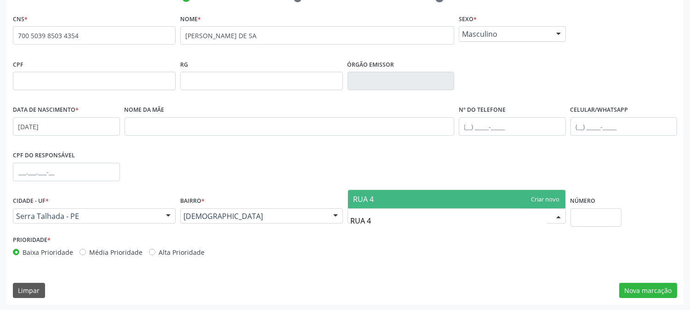
click at [375, 200] on span "RUA 4" at bounding box center [456, 199] width 217 height 18
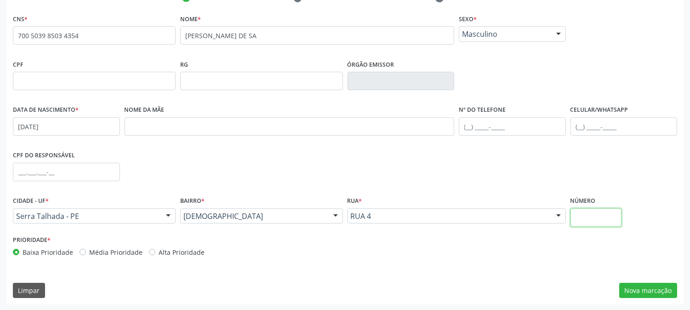
click at [576, 213] on input "text" at bounding box center [595, 217] width 51 height 18
type input "1073"
click at [646, 287] on button "Nova marcação" at bounding box center [648, 291] width 58 height 16
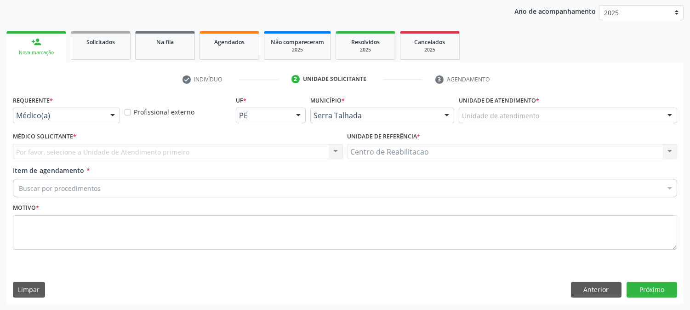
drag, startPoint x: 40, startPoint y: 112, endPoint x: 34, endPoint y: 119, distance: 8.2
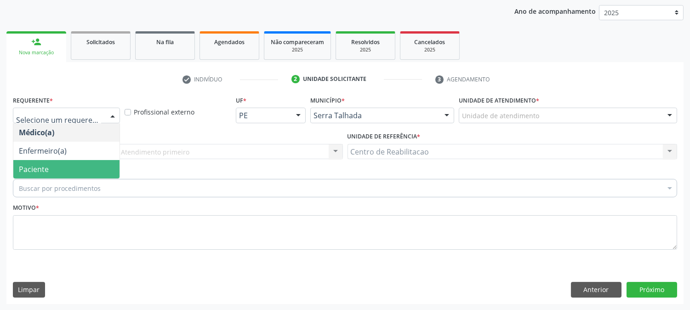
click at [35, 162] on span "Paciente" at bounding box center [66, 169] width 106 height 18
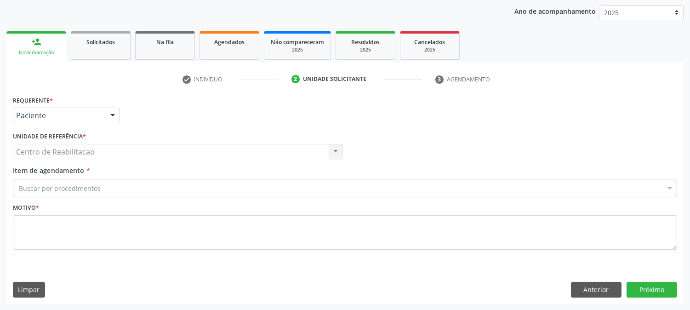
click at [51, 148] on div "Centro de Reabilitacao Centro de Reabilitacao Nenhum resultado encontrado para:…" at bounding box center [178, 152] width 330 height 16
click at [56, 182] on div "Buscar por procedimentos" at bounding box center [345, 188] width 664 height 18
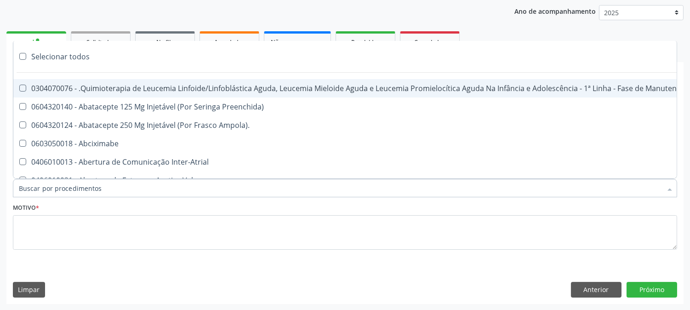
click at [53, 187] on input "Item de agendamento *" at bounding box center [340, 188] width 643 height 18
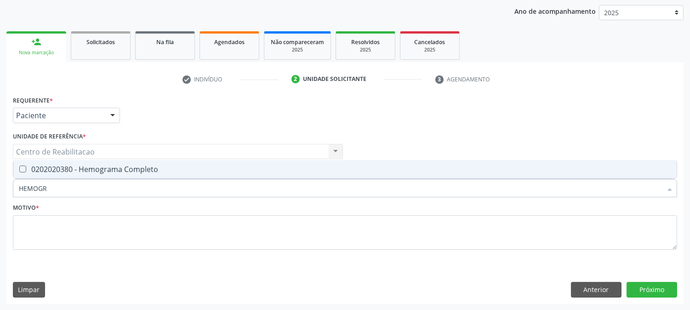
type input "HEMOGRA"
click at [24, 167] on div "0202020380 - Hemograma Completo" at bounding box center [345, 168] width 652 height 7
checkbox Completo "true"
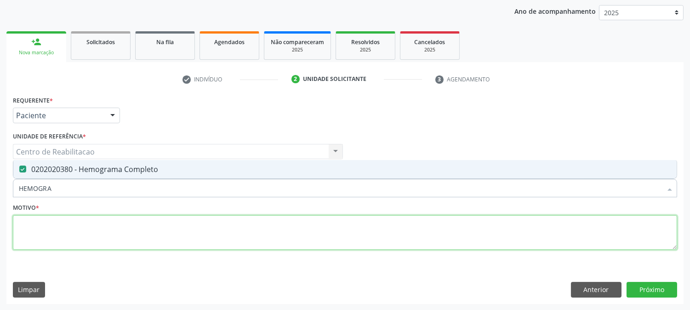
click at [120, 231] on textarea at bounding box center [345, 232] width 664 height 35
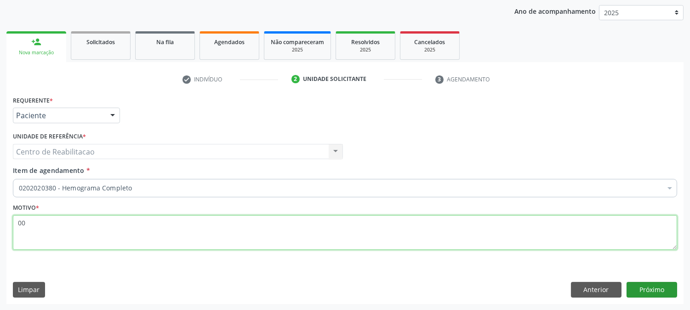
type textarea "00"
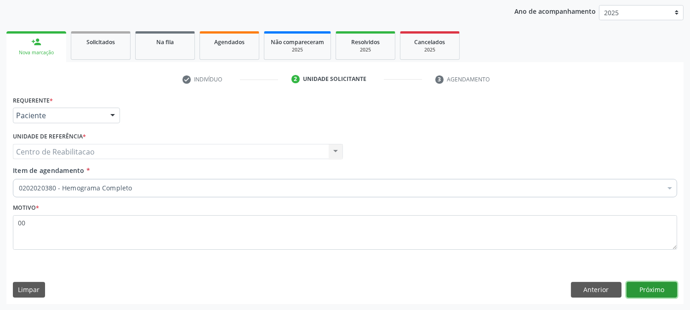
click at [638, 285] on button "Próximo" at bounding box center [652, 290] width 51 height 16
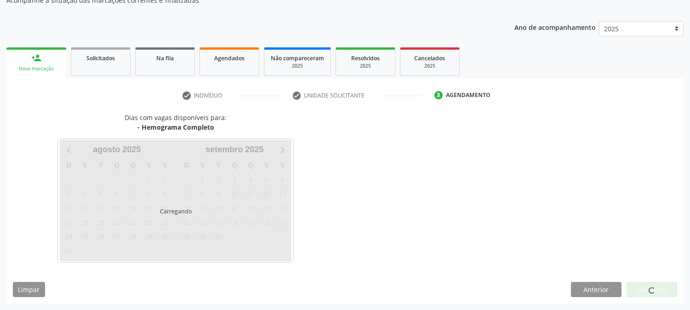
scroll to position [90, 0]
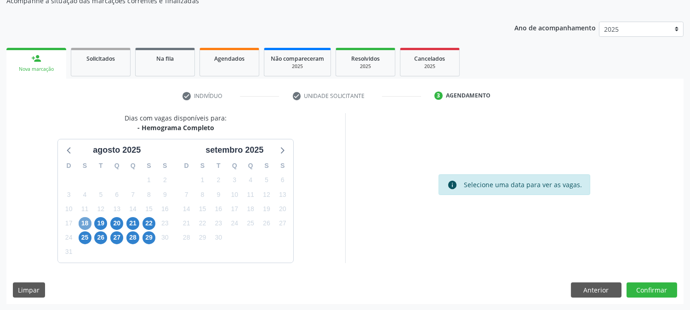
click at [85, 224] on span "18" at bounding box center [85, 223] width 13 height 13
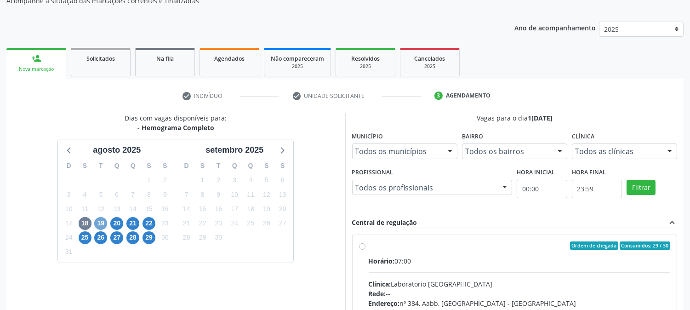
click at [103, 222] on span "19" at bounding box center [100, 223] width 13 height 13
click at [114, 221] on span "20" at bounding box center [116, 223] width 13 height 13
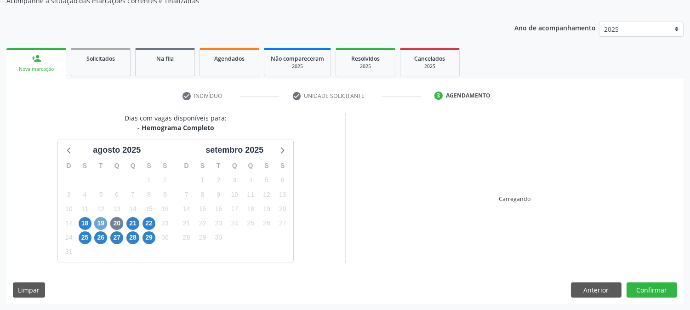
click at [100, 221] on span "19" at bounding box center [100, 223] width 13 height 13
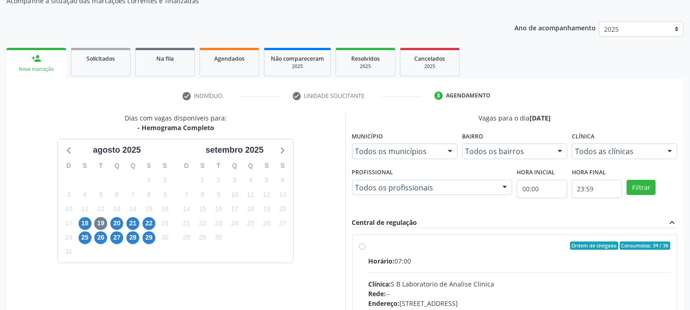
click at [369, 245] on label "Ordem de chegada Consumidos: 34 / 36 Horário: 07:00 Clínica: S B Laboratorio de…" at bounding box center [520, 311] width 302 height 141
click at [361, 245] on input "Ordem de chegada Consumidos: 34 / 36 Horário: 07:00 Clínica: S B Laboratorio de…" at bounding box center [362, 245] width 6 height 8
radio input "true"
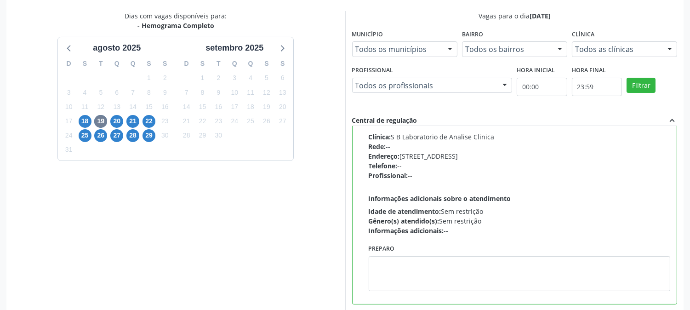
scroll to position [239, 0]
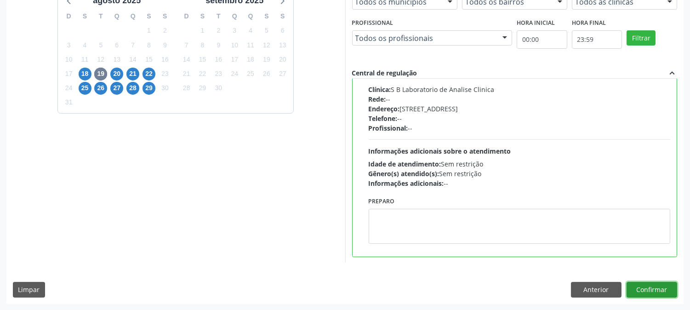
click at [651, 288] on button "Confirmar" at bounding box center [652, 290] width 51 height 16
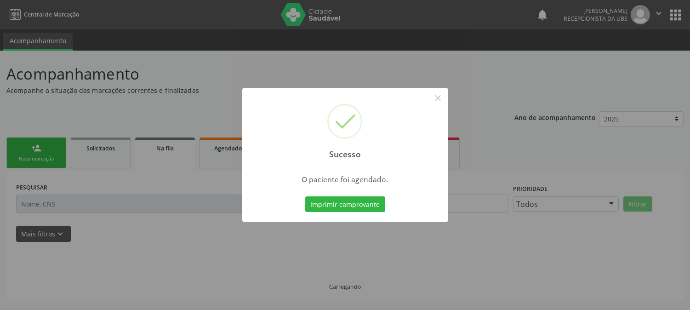
scroll to position [0, 0]
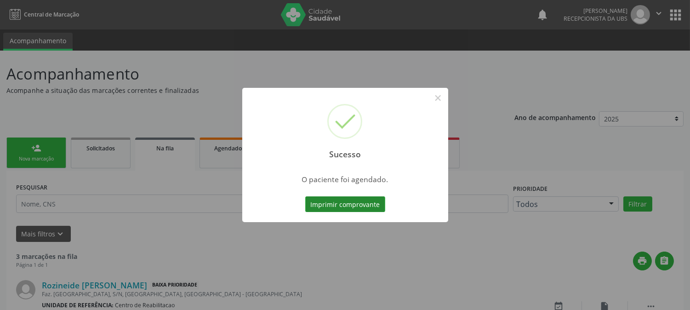
click at [362, 204] on button "Imprimir comprovante" at bounding box center [345, 204] width 80 height 16
